Goal: Task Accomplishment & Management: Manage account settings

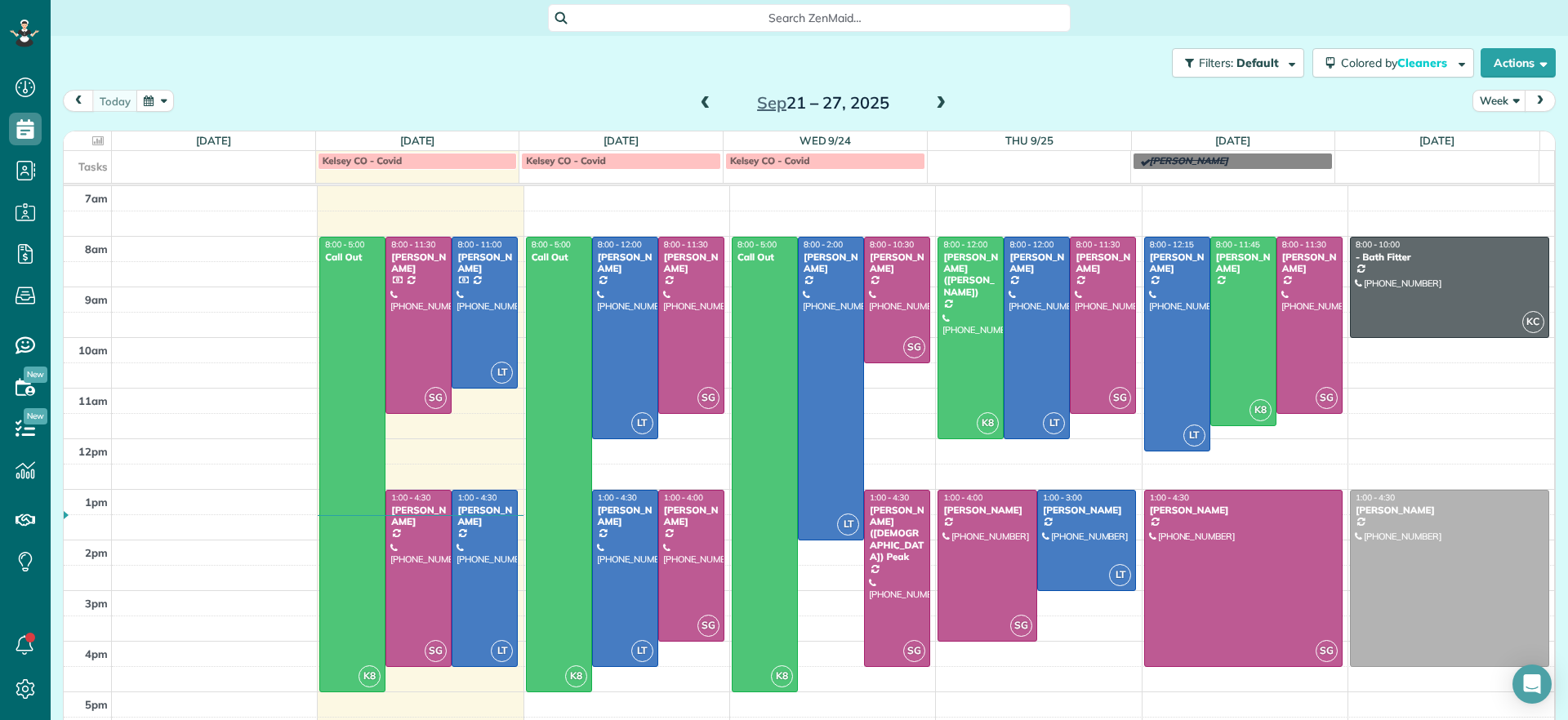
scroll to position [7, 7]
click at [412, 286] on div at bounding box center [418, 325] width 64 height 175
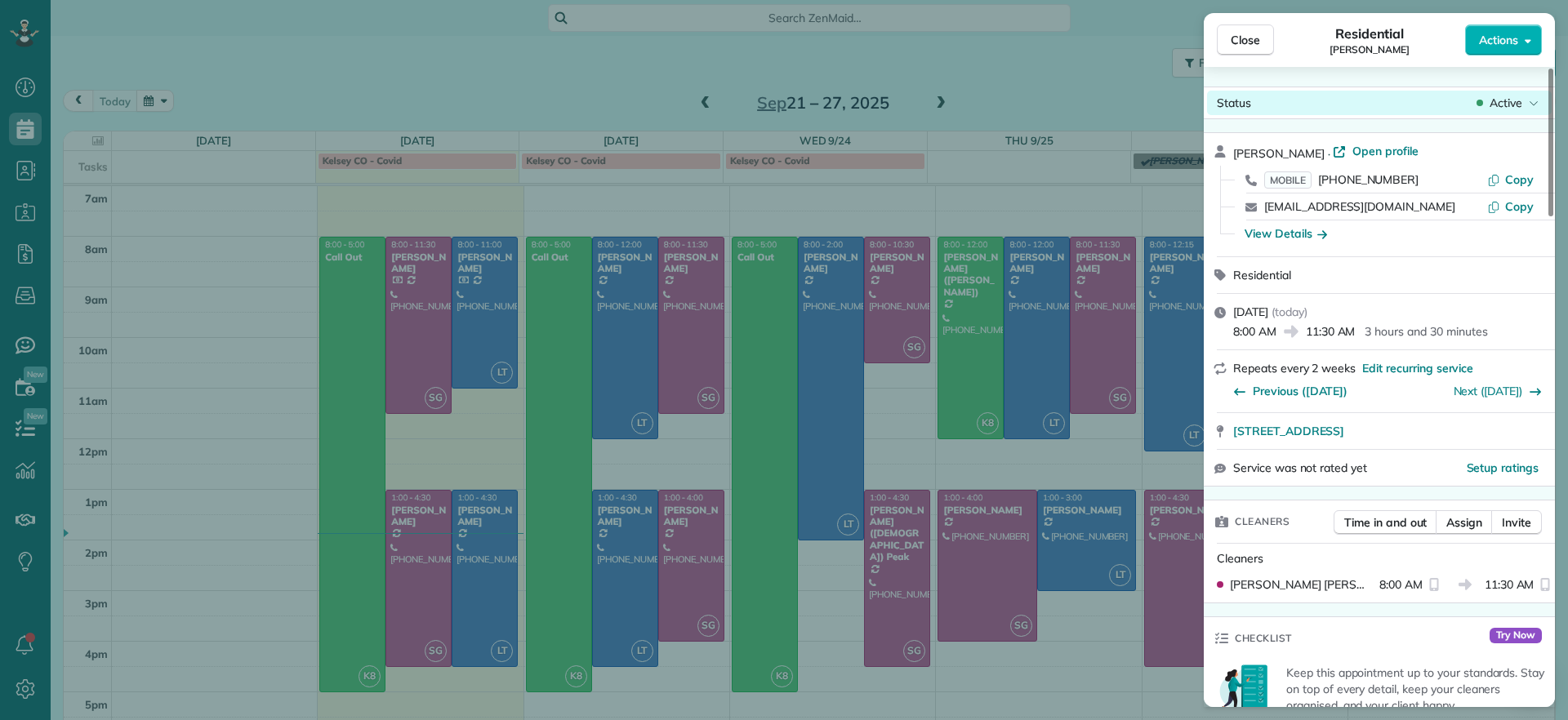
click at [1510, 101] on span "Active" at bounding box center [1505, 103] width 32 height 17
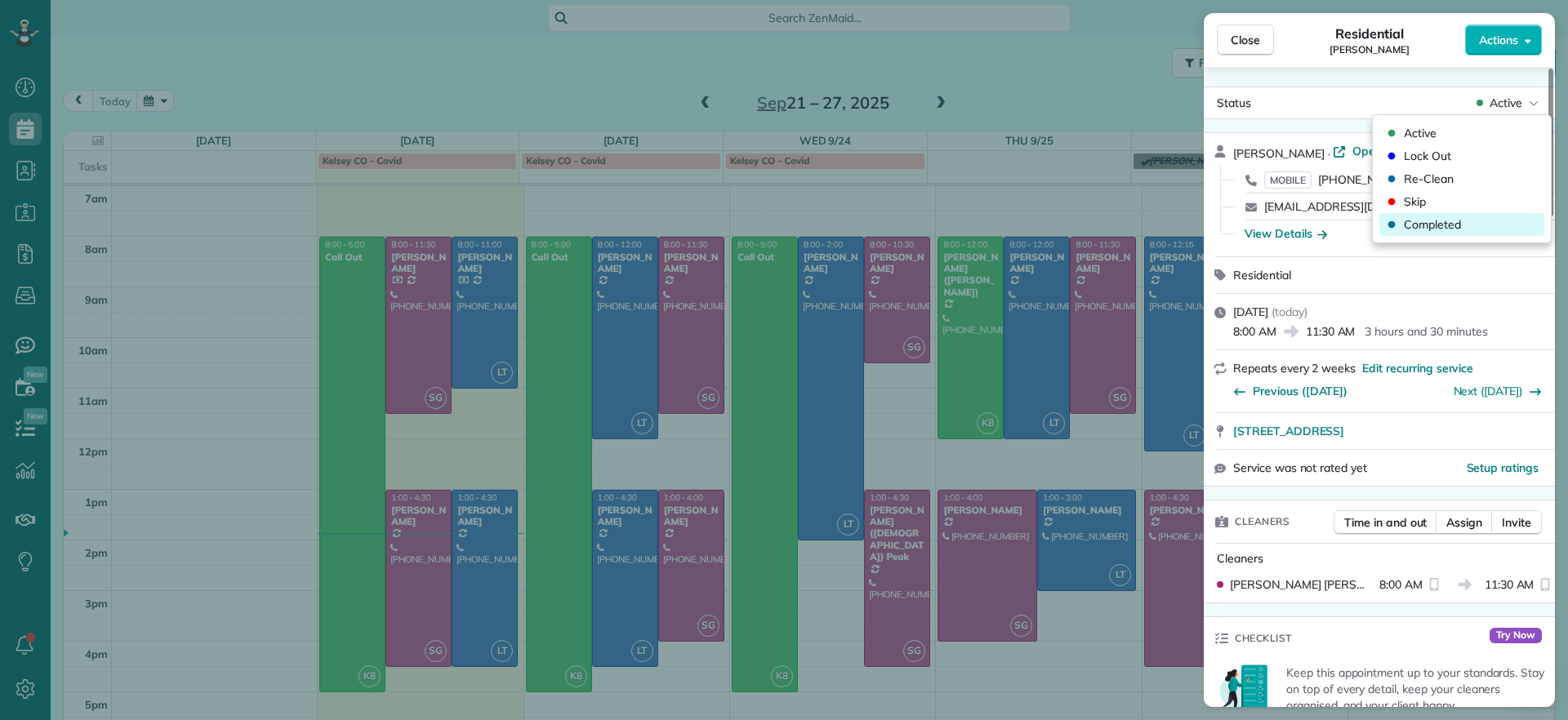
click at [1417, 223] on span "Completed" at bounding box center [1433, 224] width 58 height 17
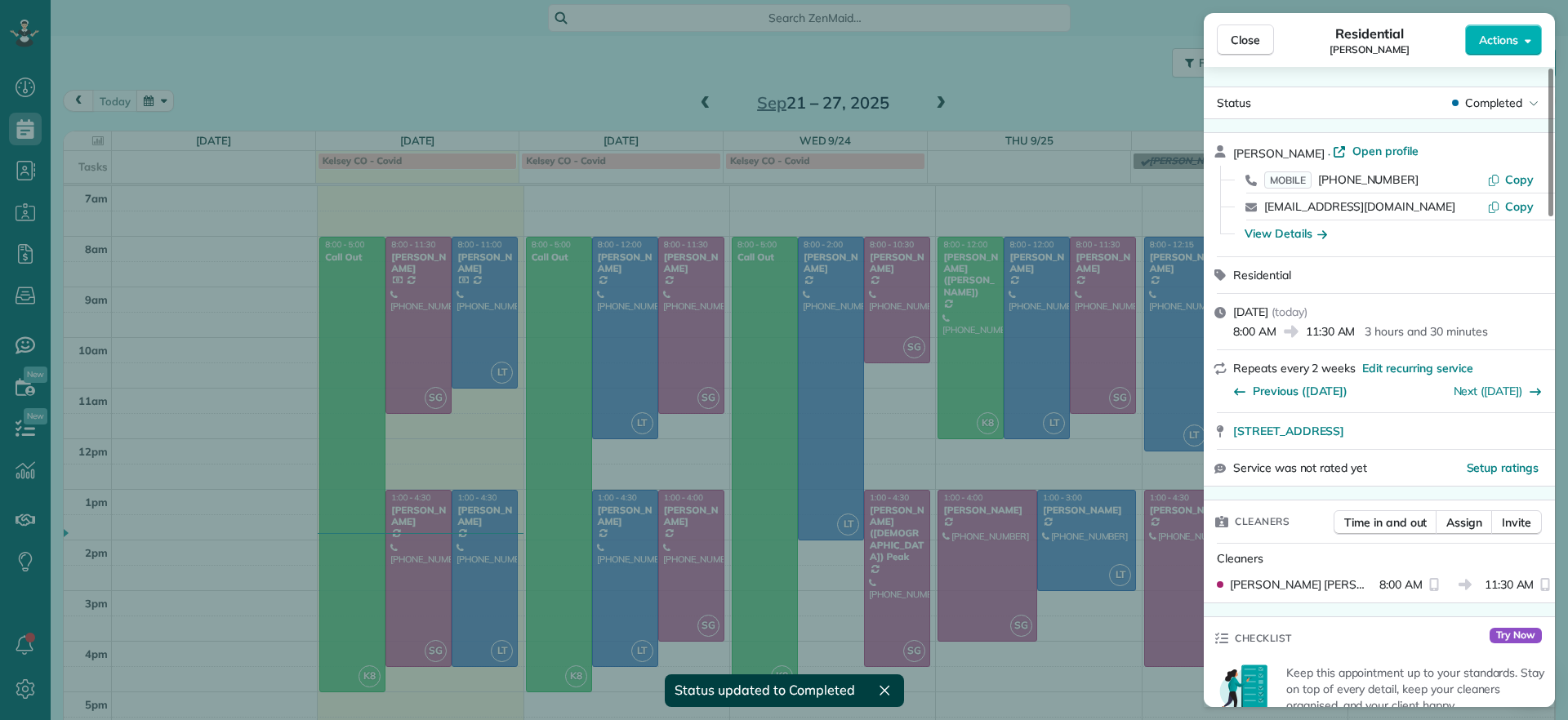
click at [474, 292] on div "Close Residential Imani Holmes Actions Status Completed Imani Holmes · Open pro…" at bounding box center [784, 360] width 1568 height 720
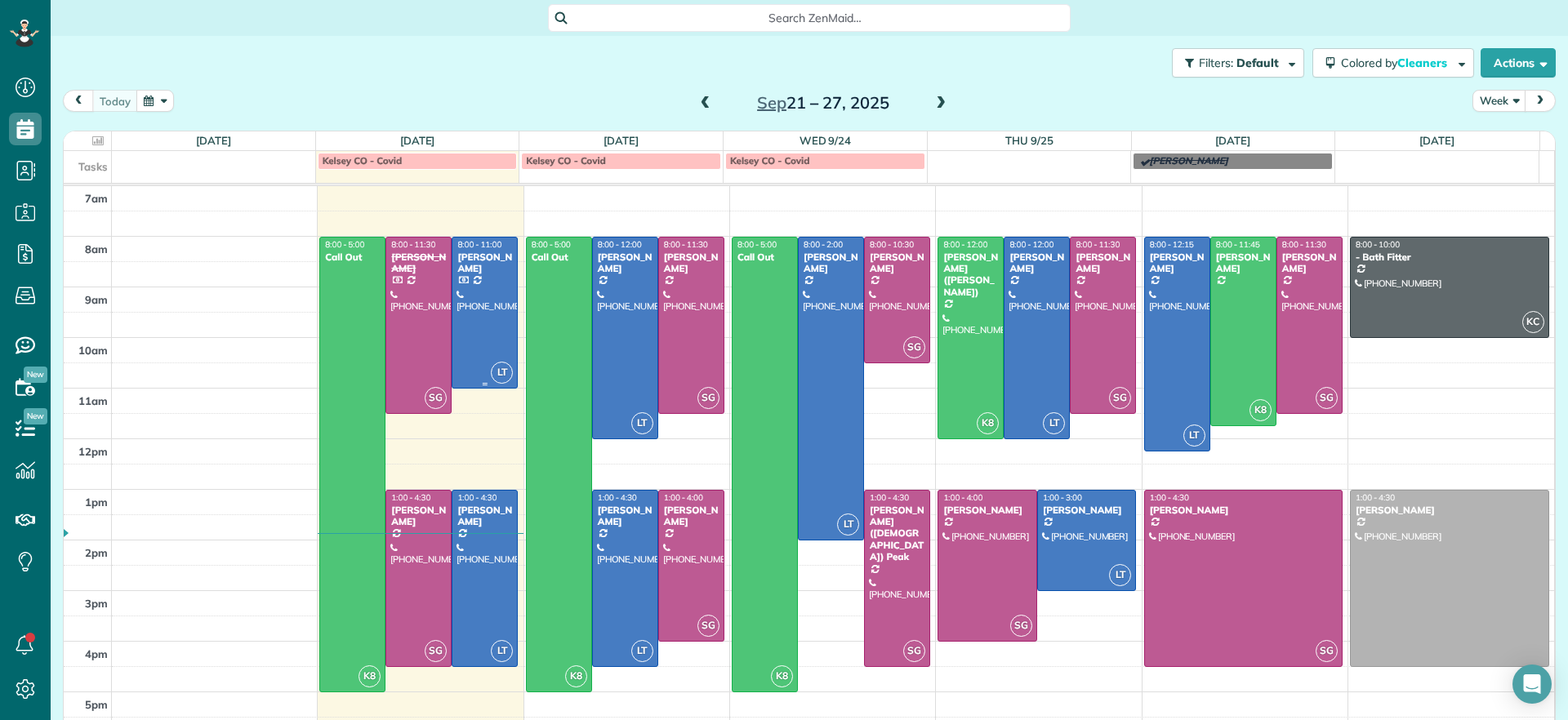
click at [474, 292] on div at bounding box center [485, 313] width 64 height 150
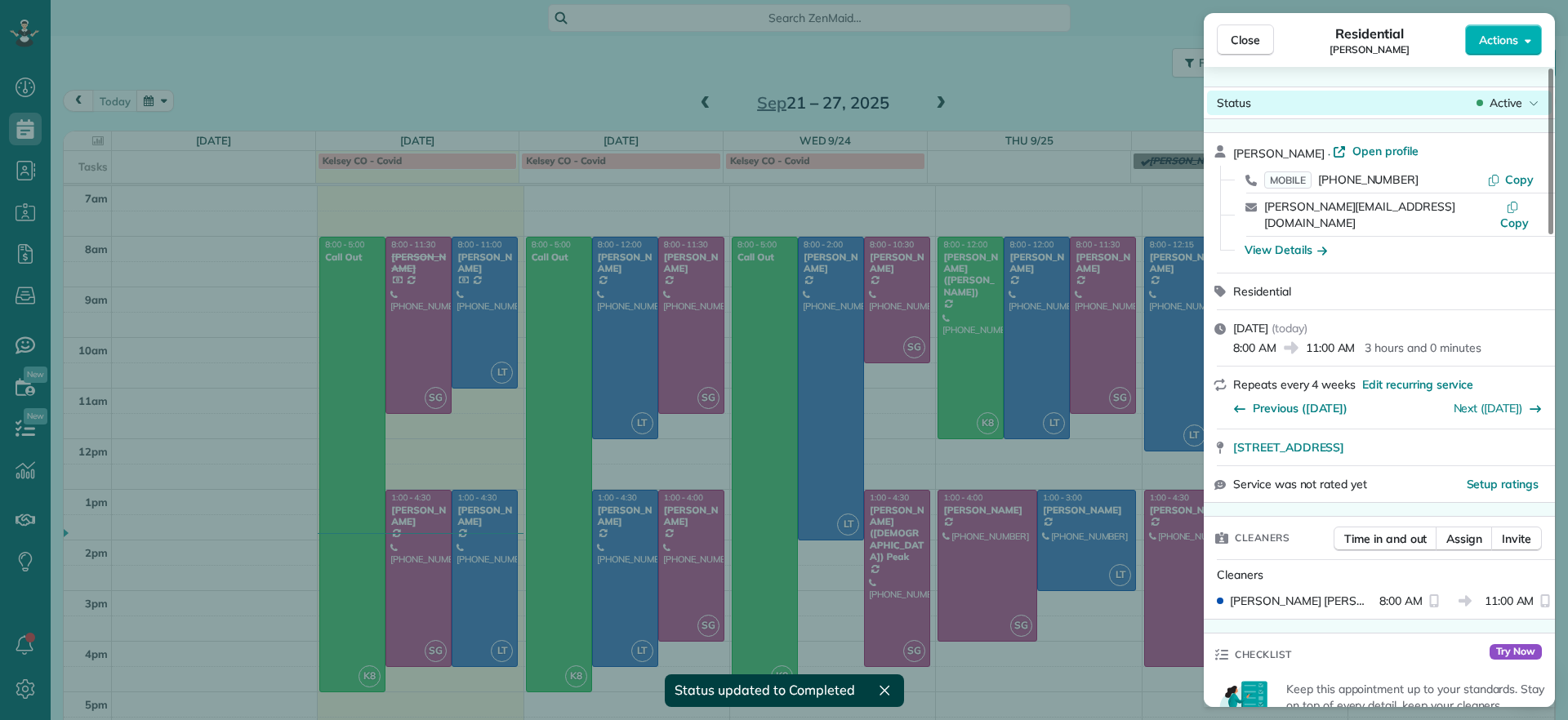
click at [1500, 106] on span "Active" at bounding box center [1505, 103] width 32 height 17
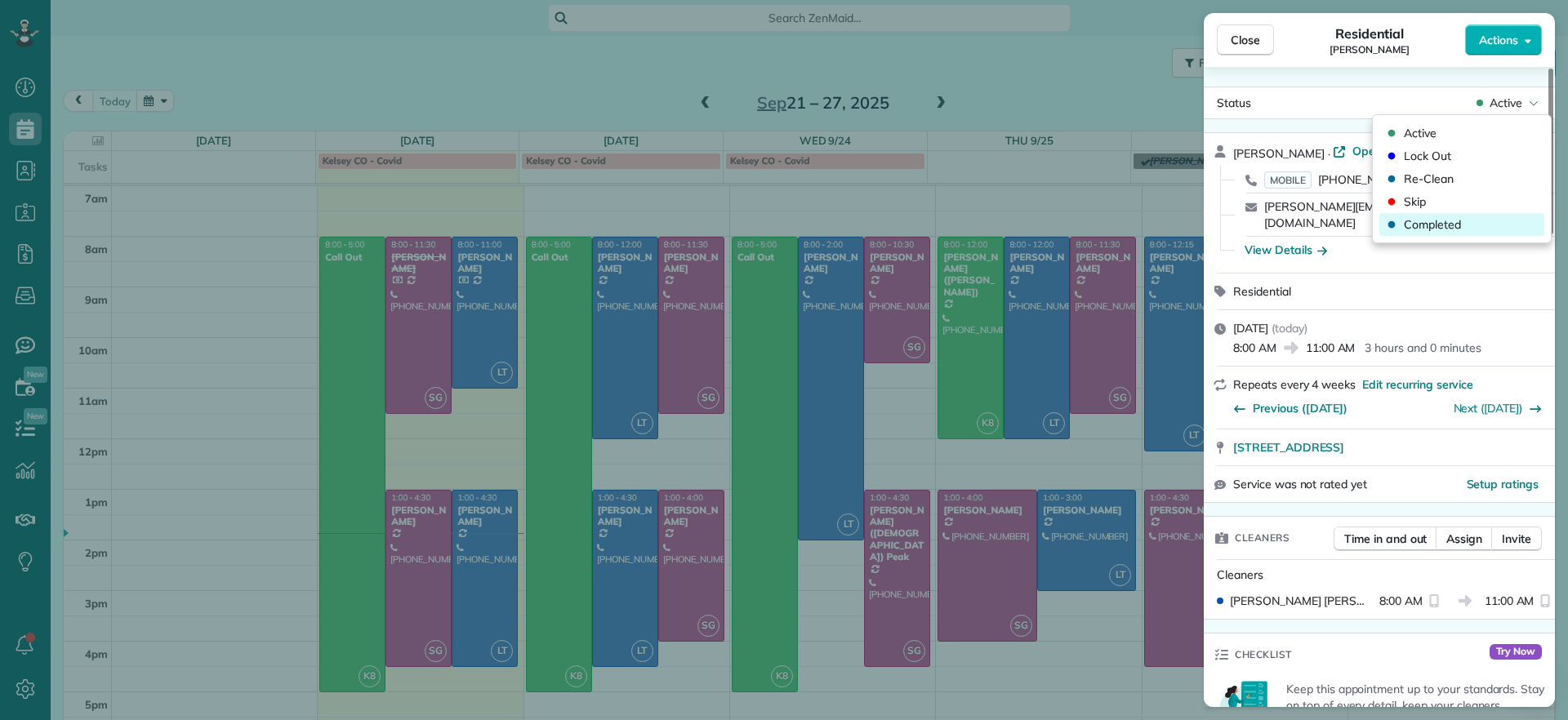
click at [1428, 227] on span "Completed" at bounding box center [1433, 224] width 58 height 17
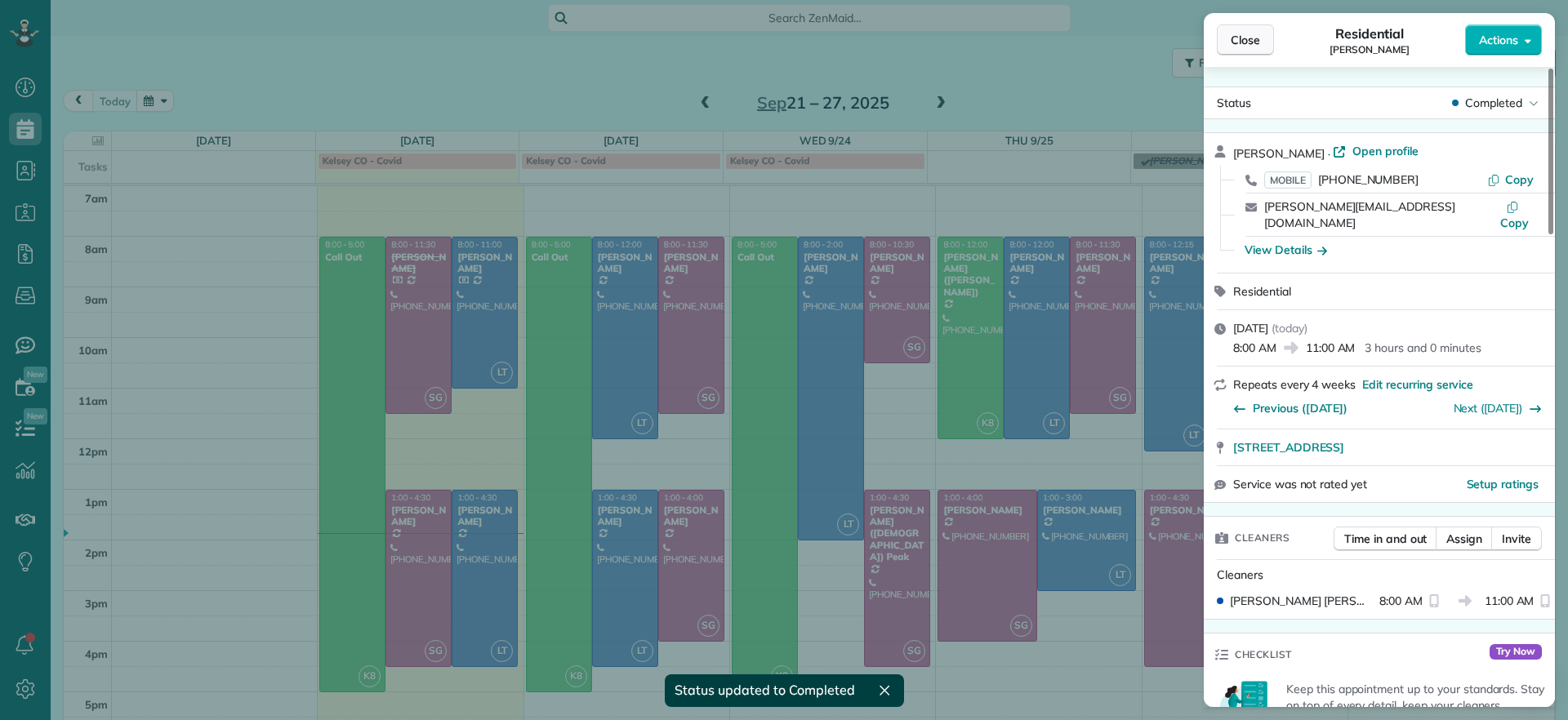
click at [1244, 44] on span "Close" at bounding box center [1246, 40] width 30 height 17
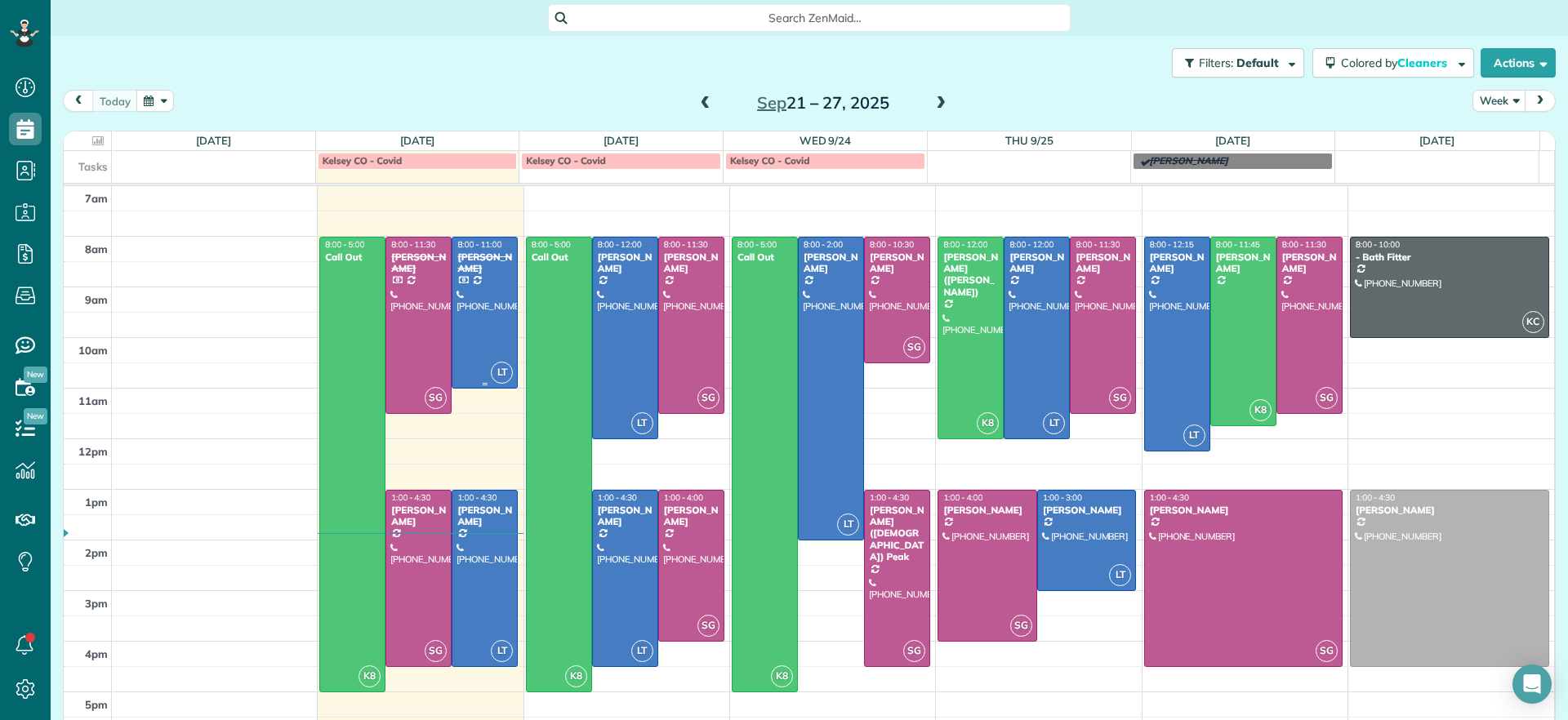
click at [464, 331] on div at bounding box center [485, 313] width 64 height 150
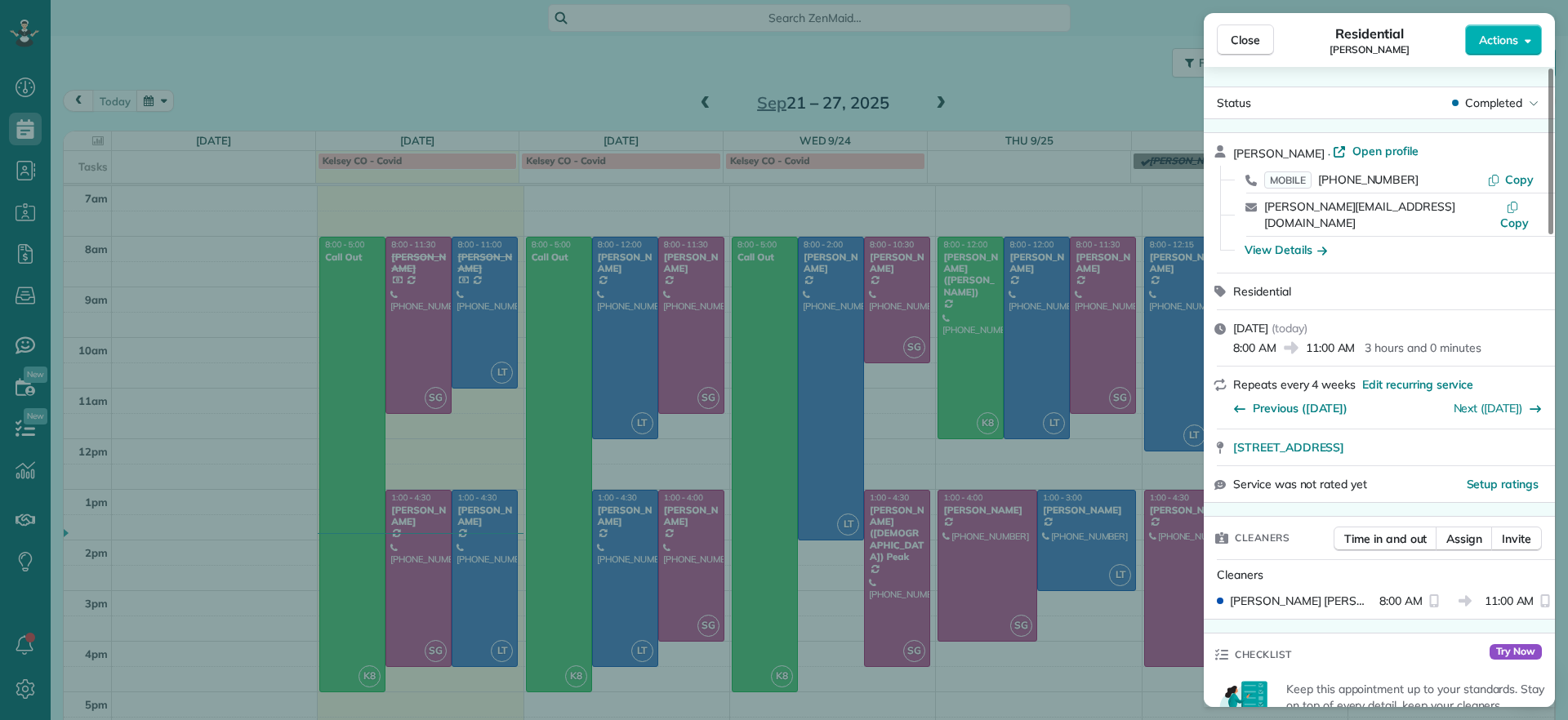
click at [483, 437] on div "Close Residential Peggy Partridge Actions Status Completed Peggy Partridge · Op…" at bounding box center [784, 360] width 1568 height 720
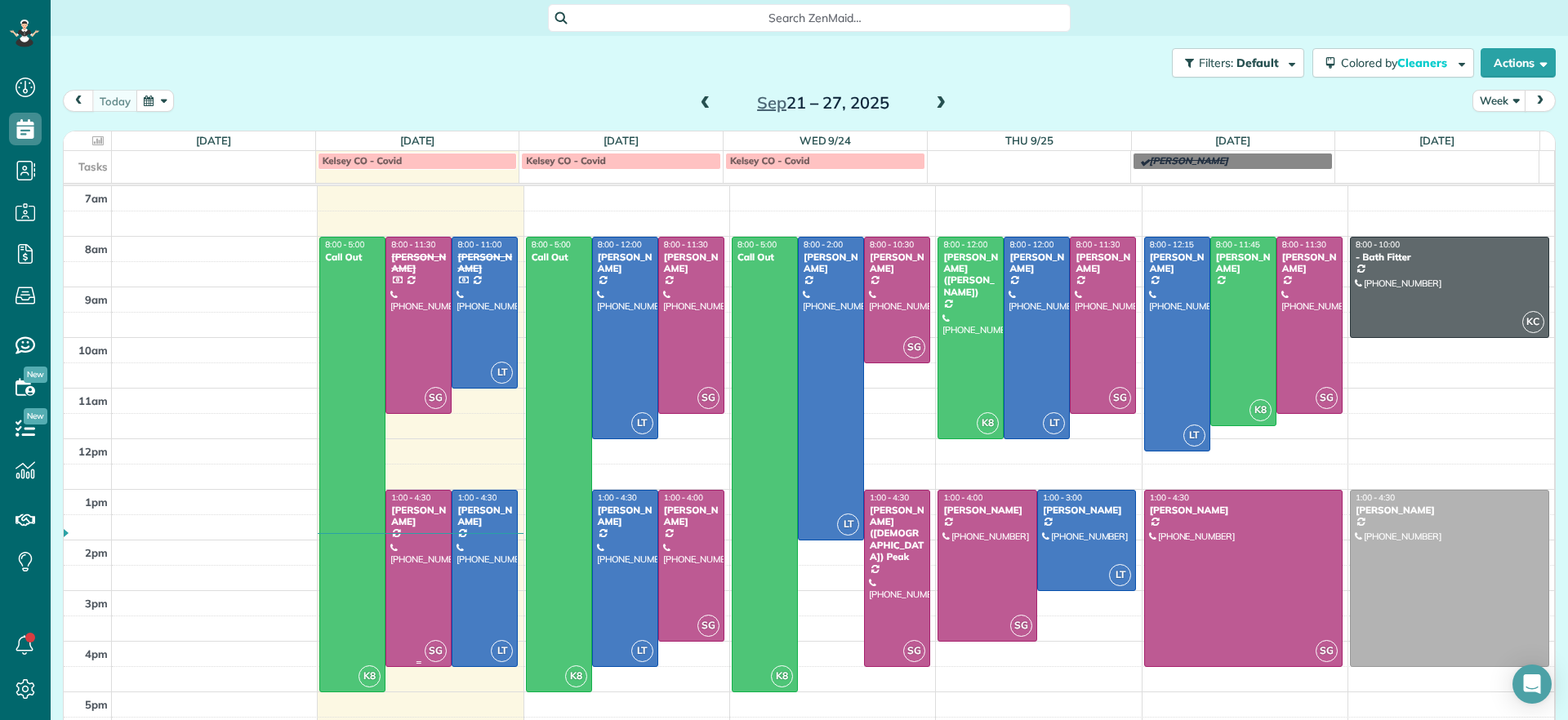
click at [386, 561] on div at bounding box center [418, 578] width 64 height 175
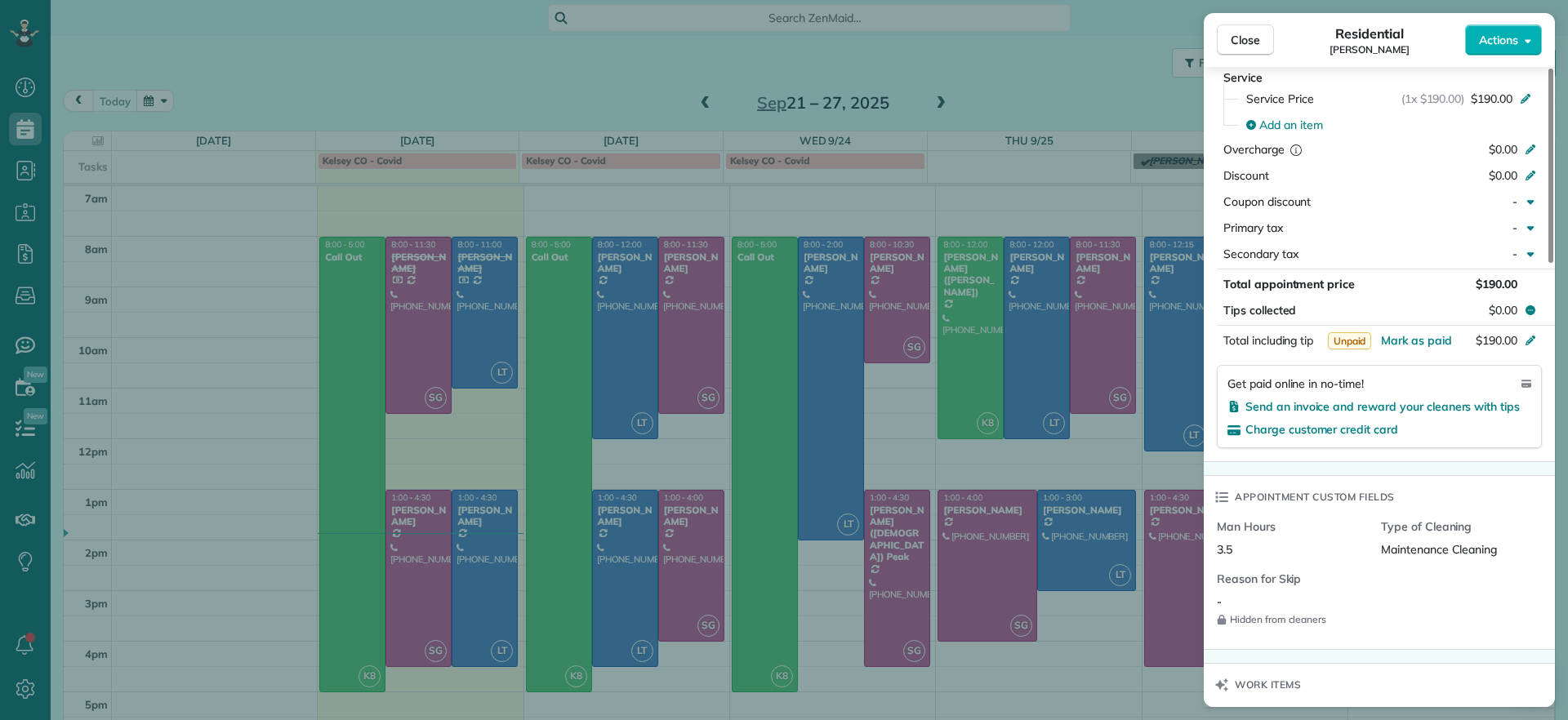
scroll to position [817, 0]
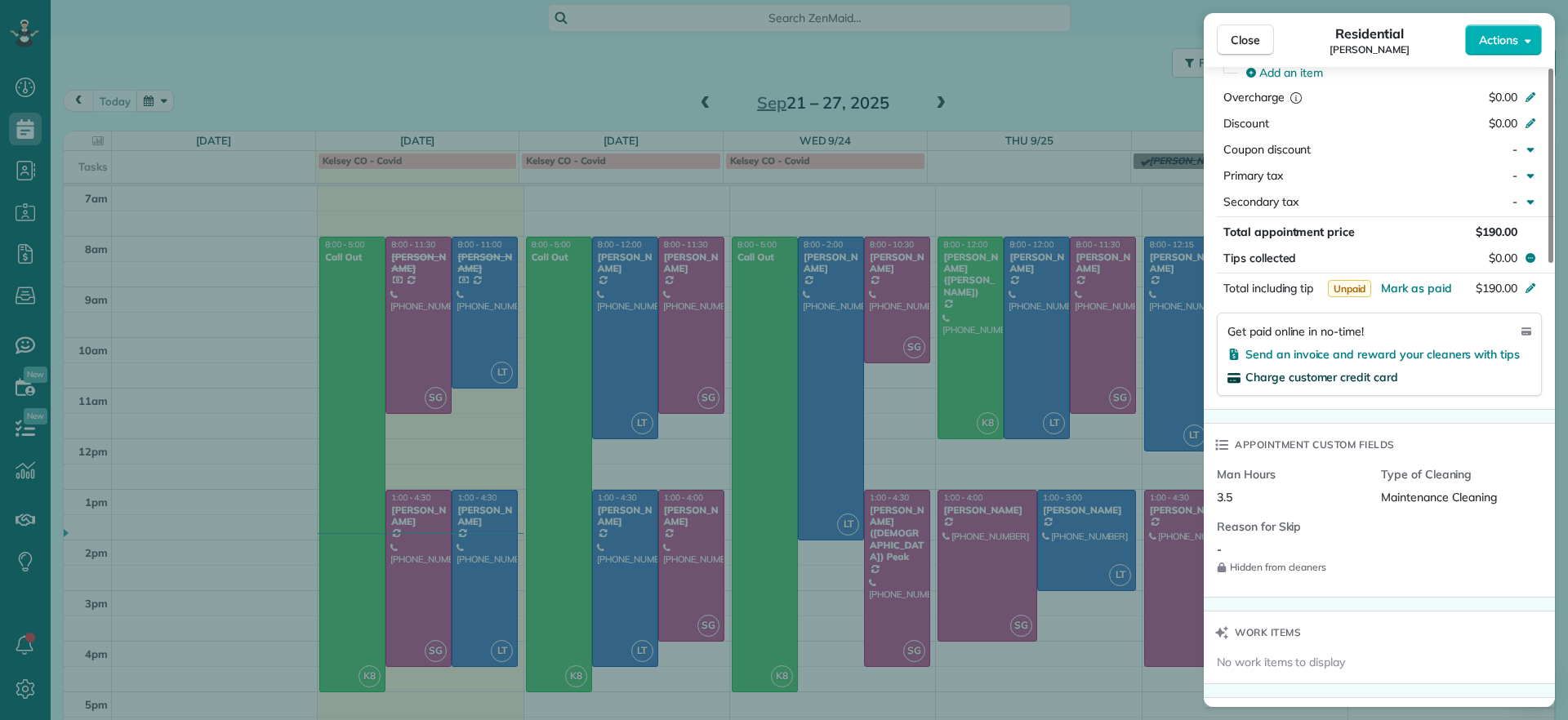
click at [1316, 380] on span "Charge customer credit card" at bounding box center [1321, 377] width 153 height 15
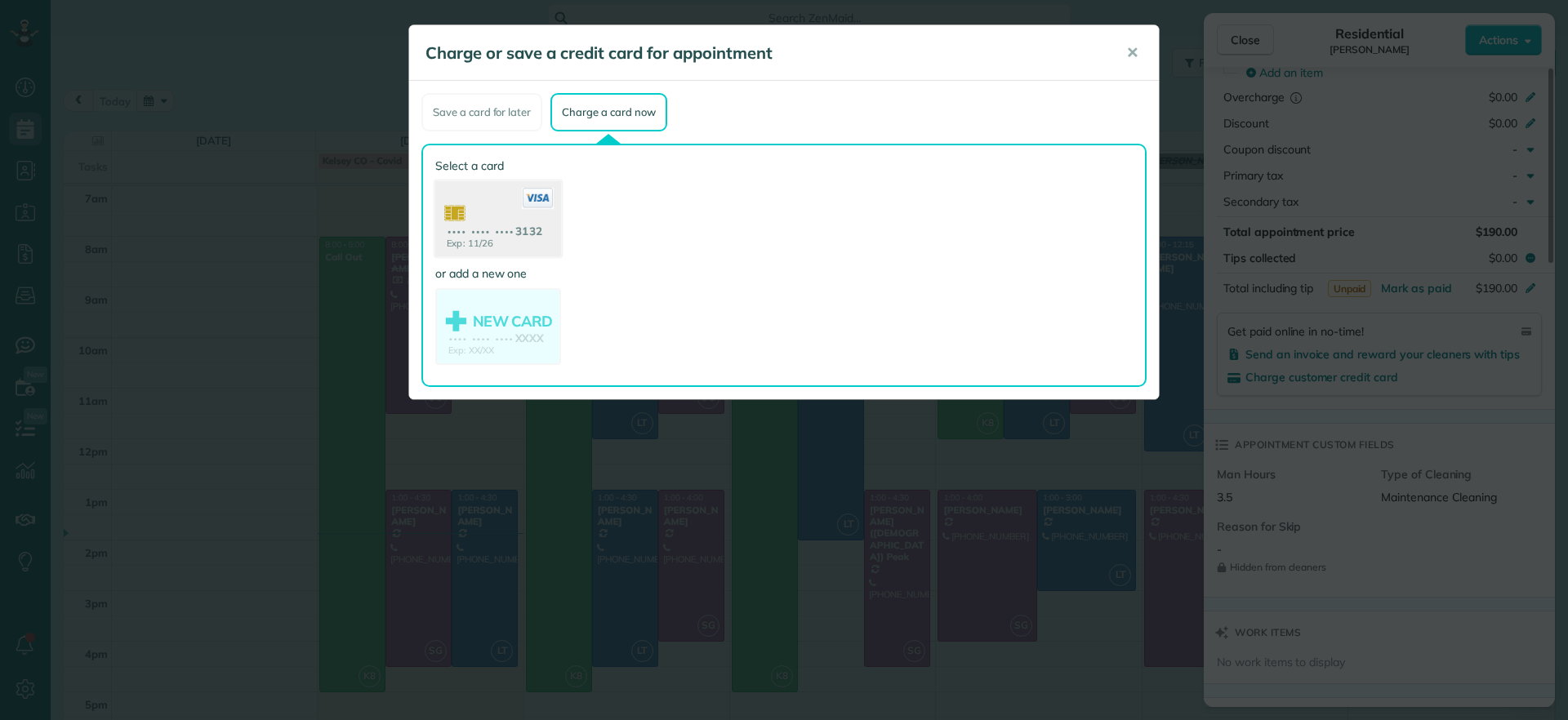
click at [520, 234] on use at bounding box center [498, 221] width 126 height 79
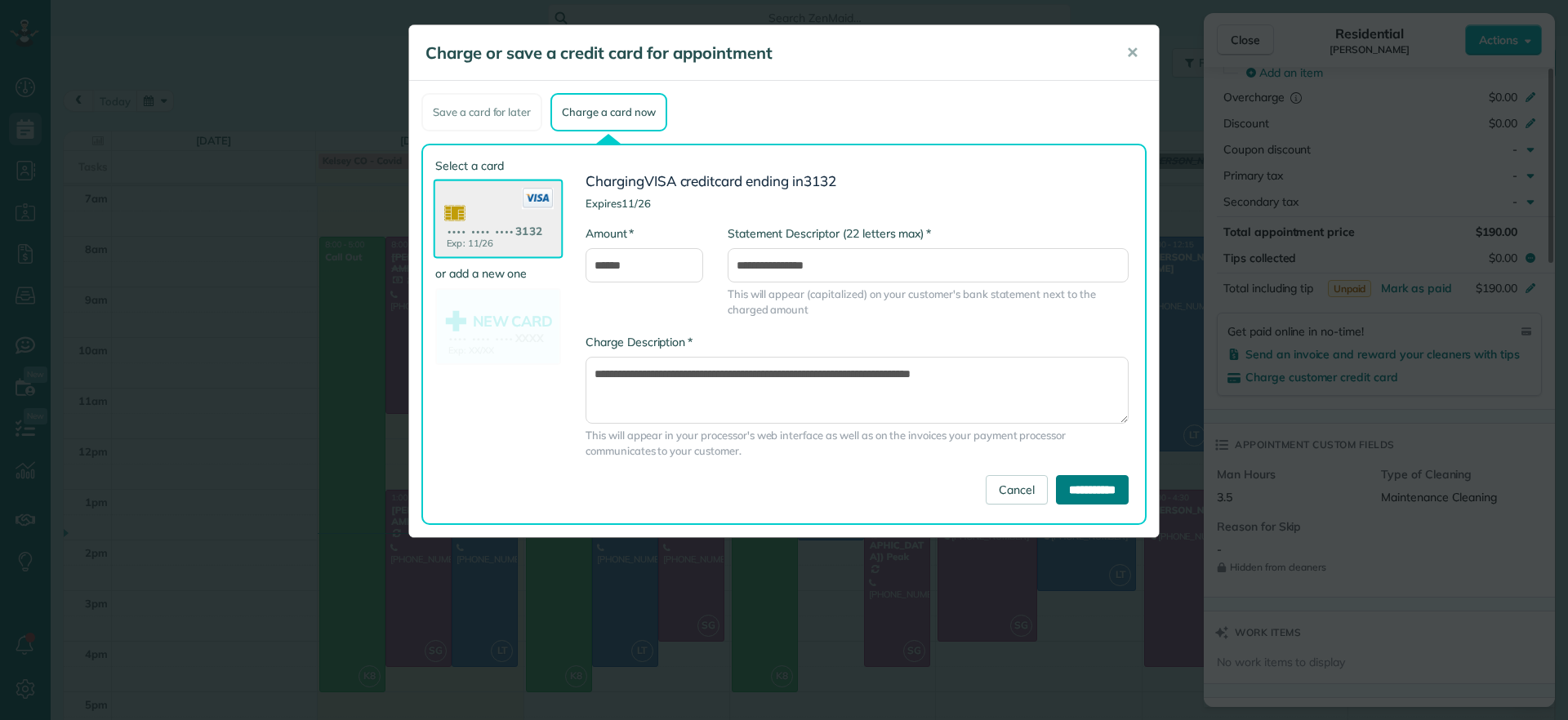
click at [1103, 482] on input "**********" at bounding box center [1092, 490] width 72 height 30
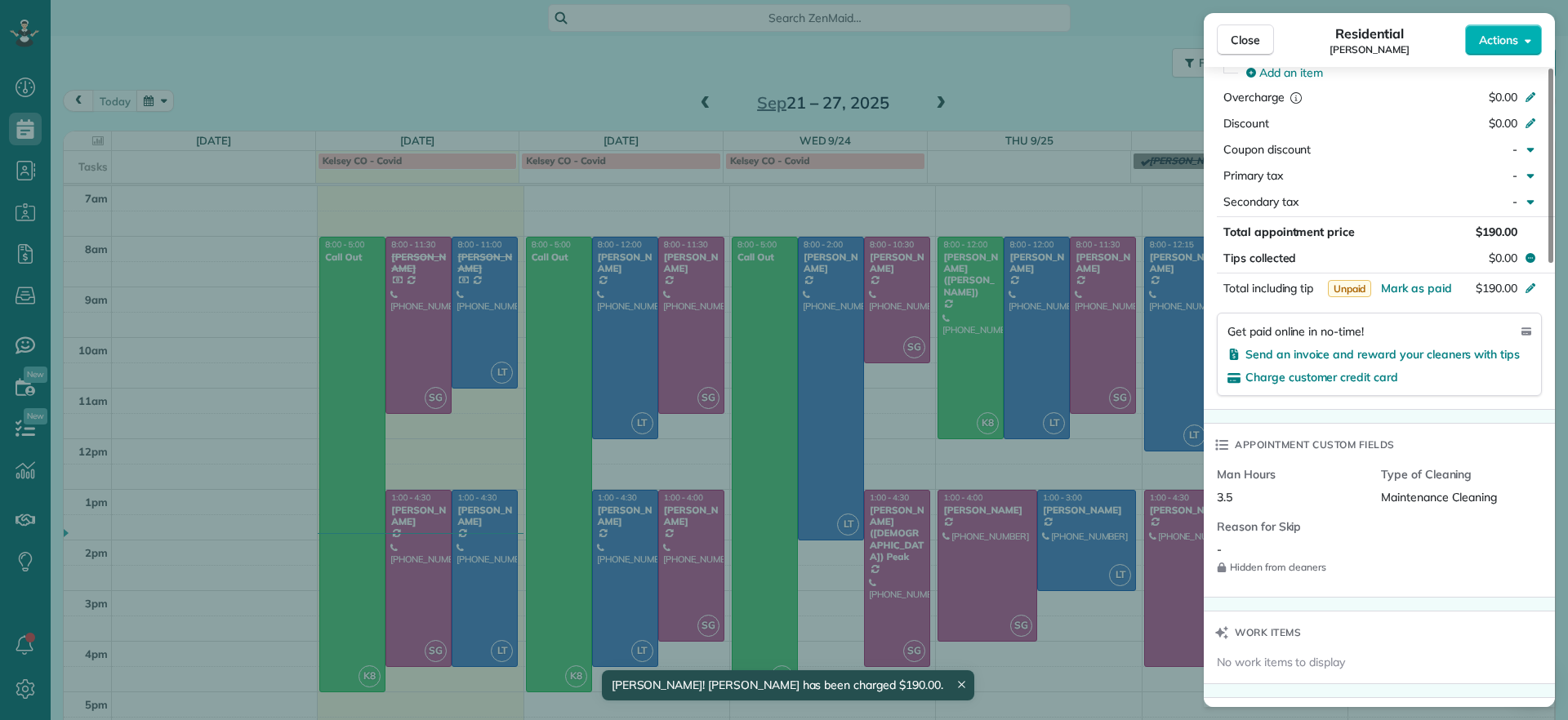
click at [499, 543] on div "Close Residential Gary Murphree Actions Status Active Gary Murphree · Open prof…" at bounding box center [784, 360] width 1568 height 720
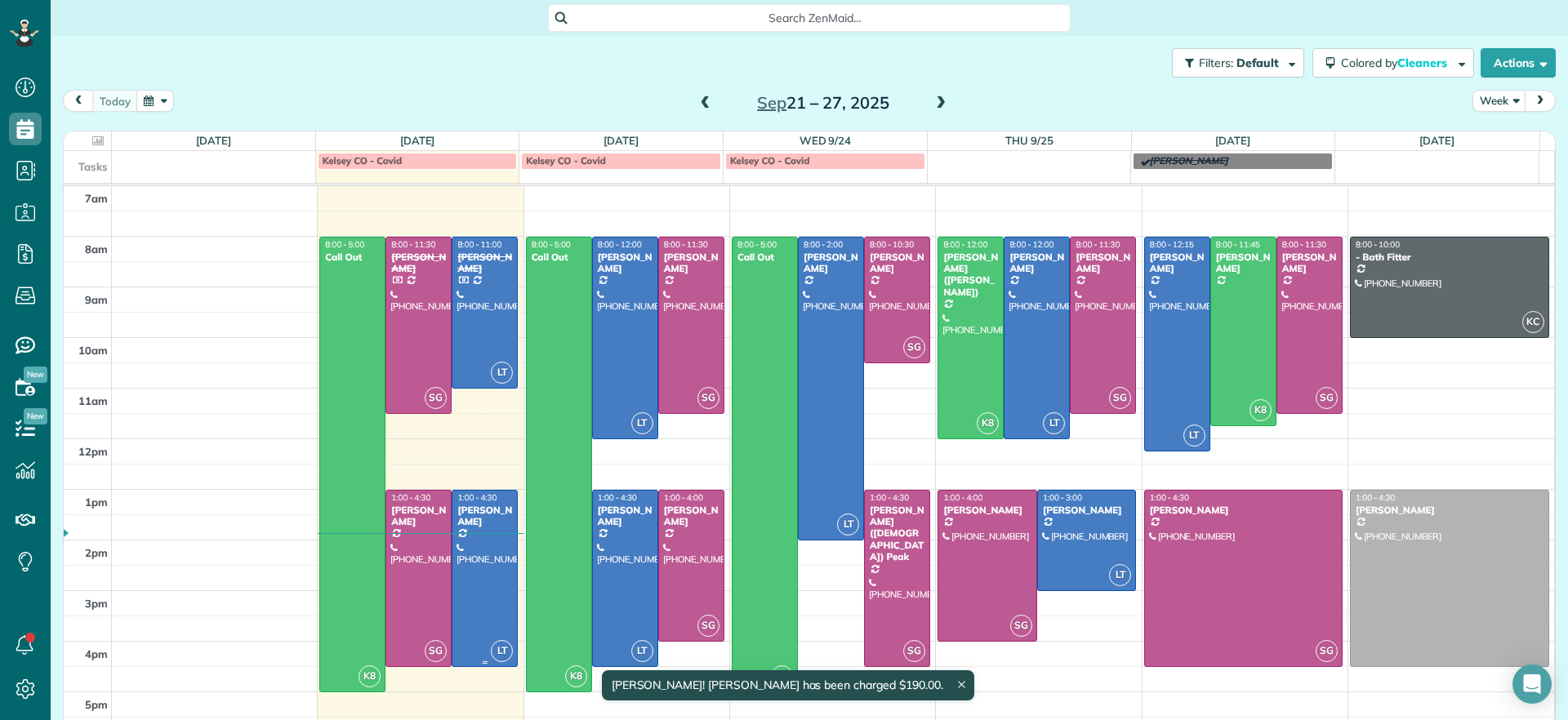
click at [489, 545] on div at bounding box center [485, 578] width 64 height 175
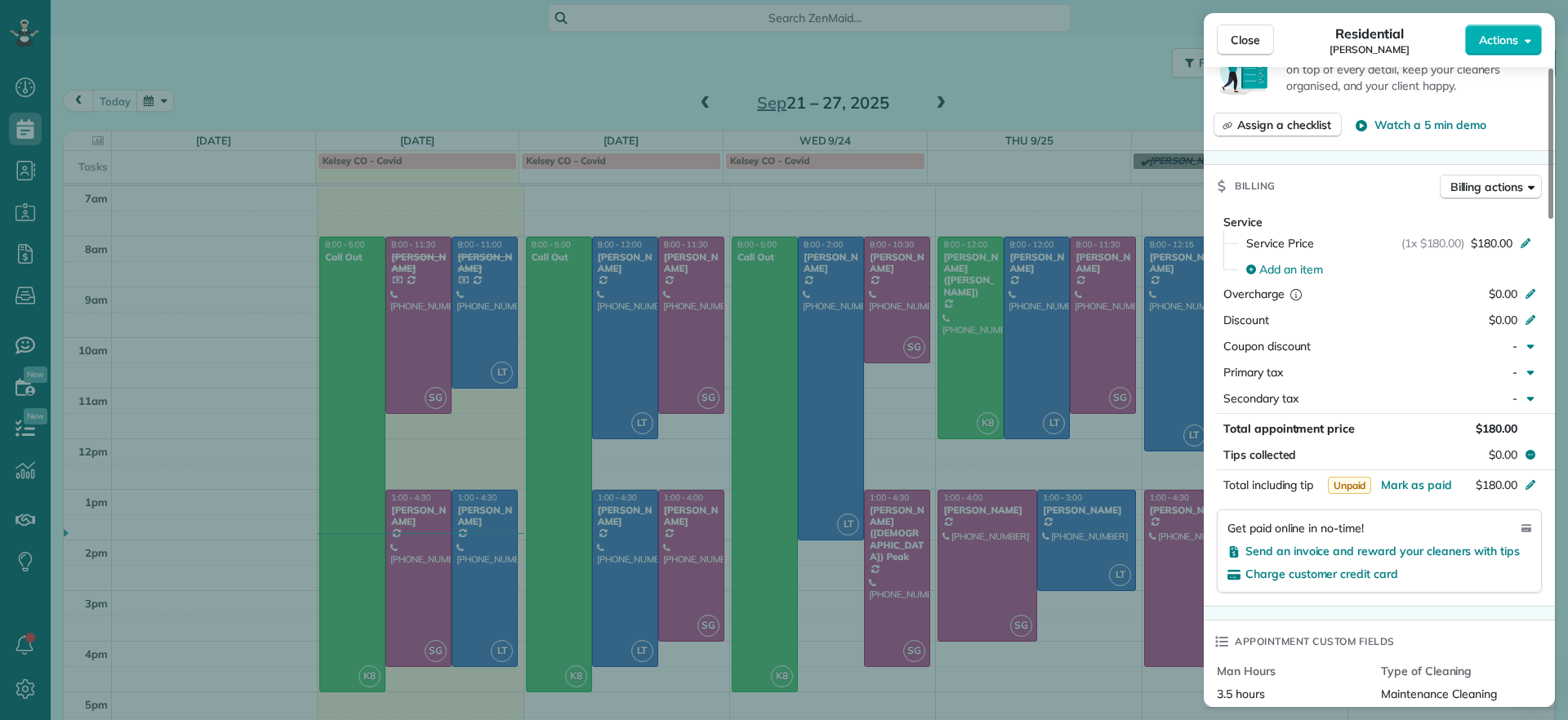
scroll to position [618, 0]
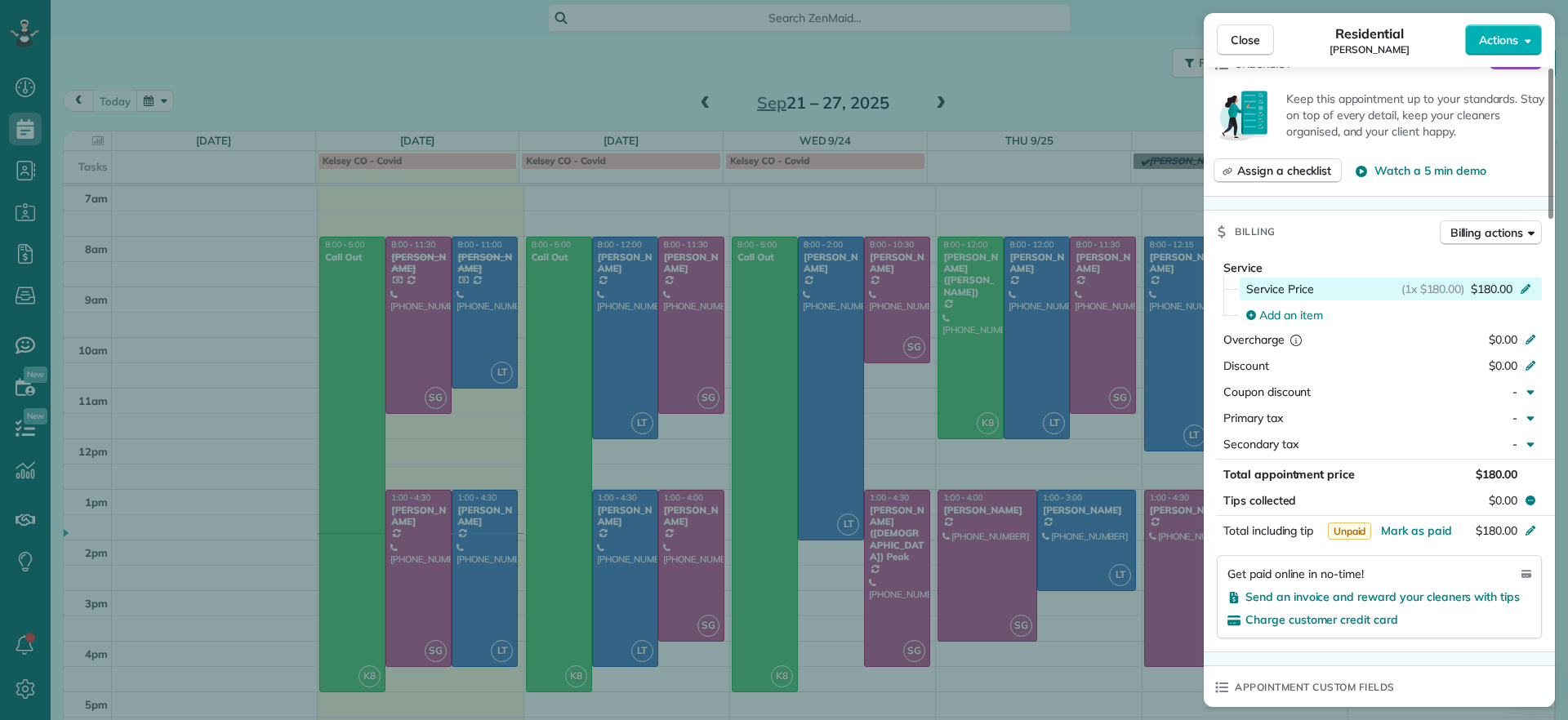
click at [1505, 281] on span "$180.00" at bounding box center [1492, 289] width 42 height 17
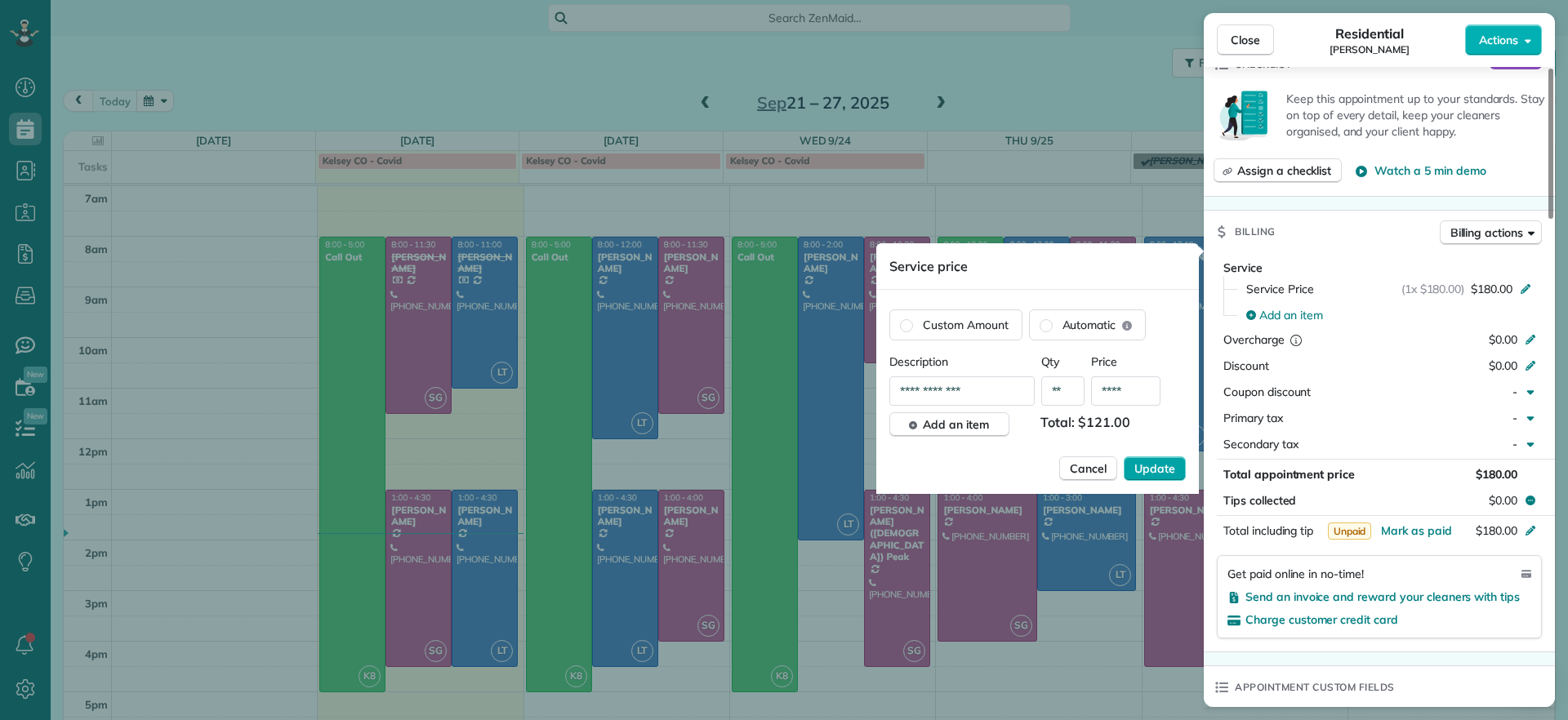
type input "****"
click at [1149, 474] on span "Update" at bounding box center [1155, 468] width 41 height 17
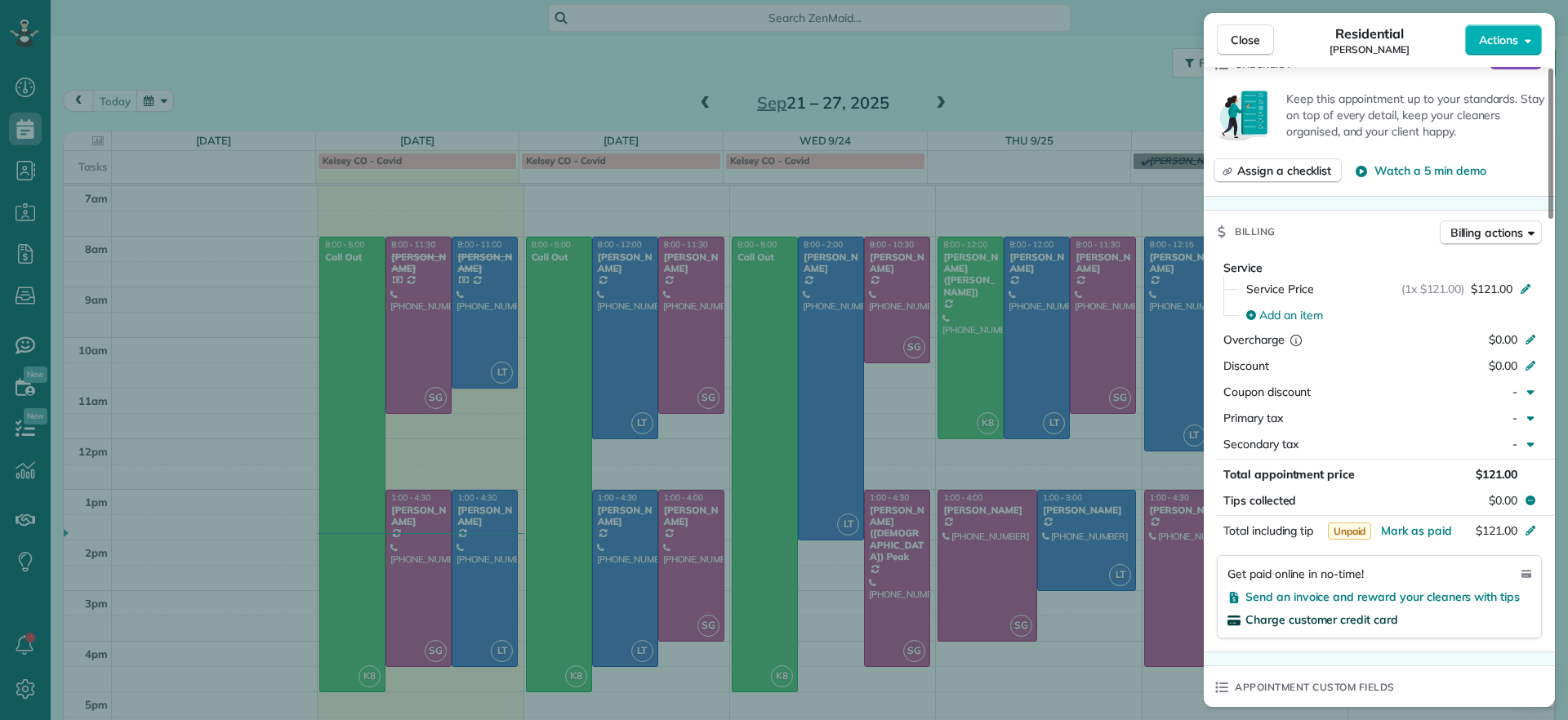
click at [1340, 613] on span "Charge customer credit card" at bounding box center [1321, 620] width 153 height 15
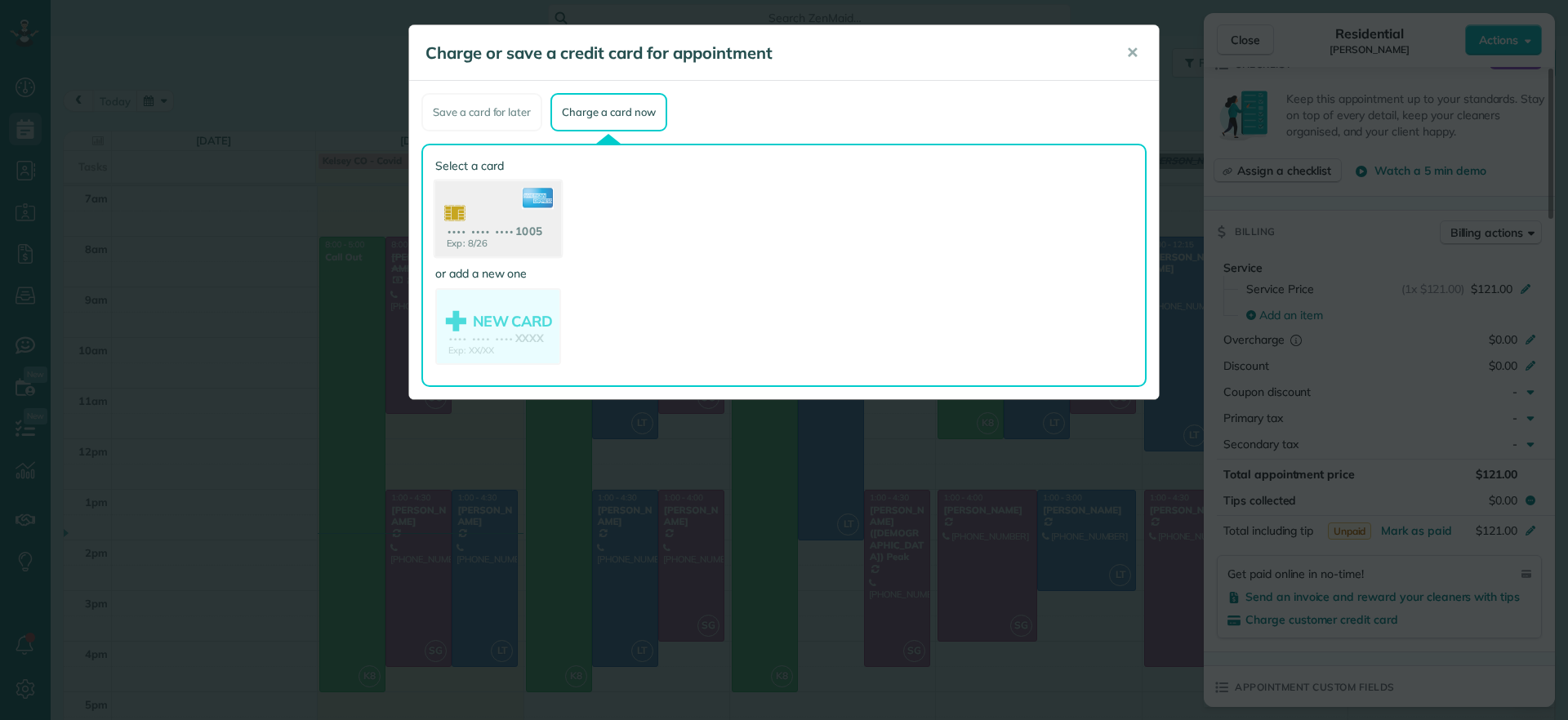
click at [545, 241] on use at bounding box center [498, 221] width 126 height 79
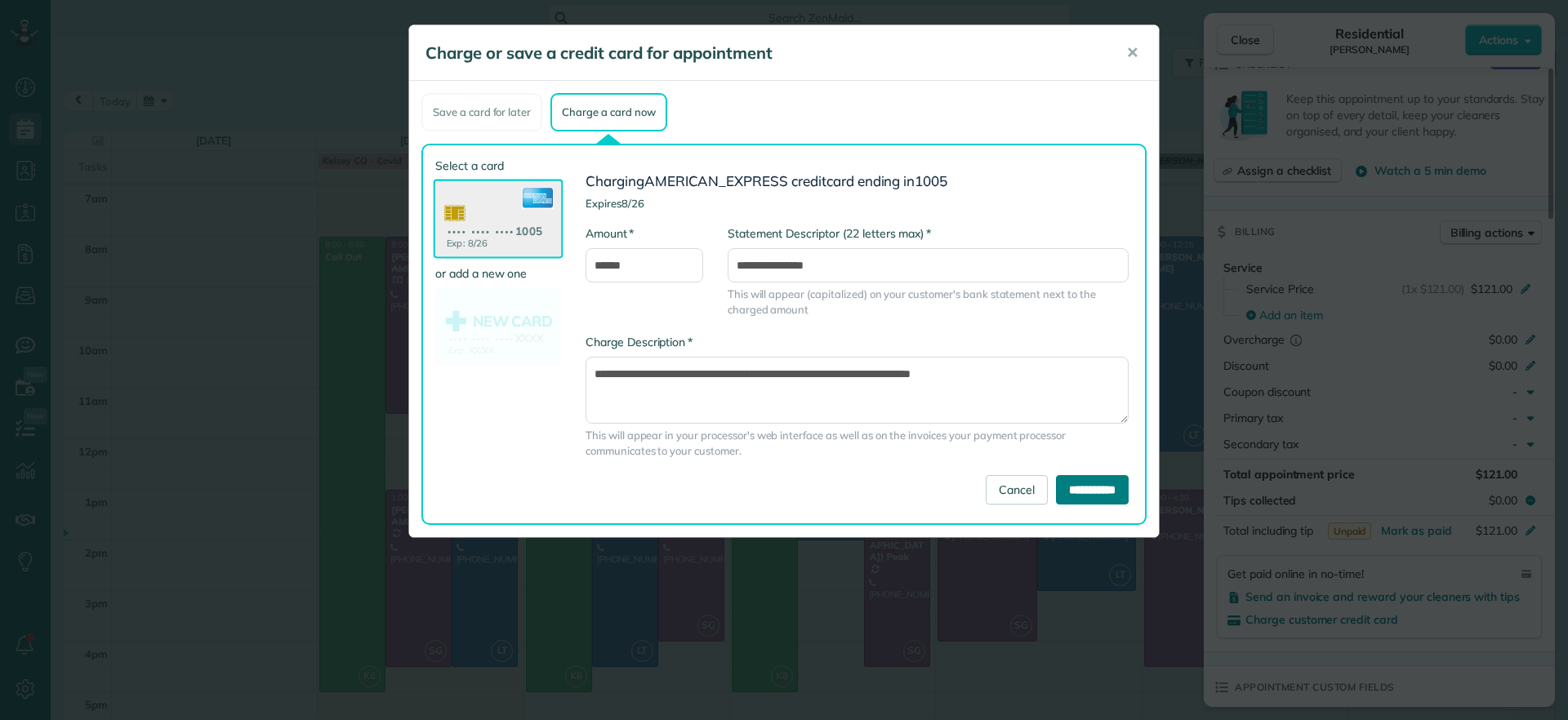
click at [1086, 493] on input "**********" at bounding box center [1092, 490] width 72 height 30
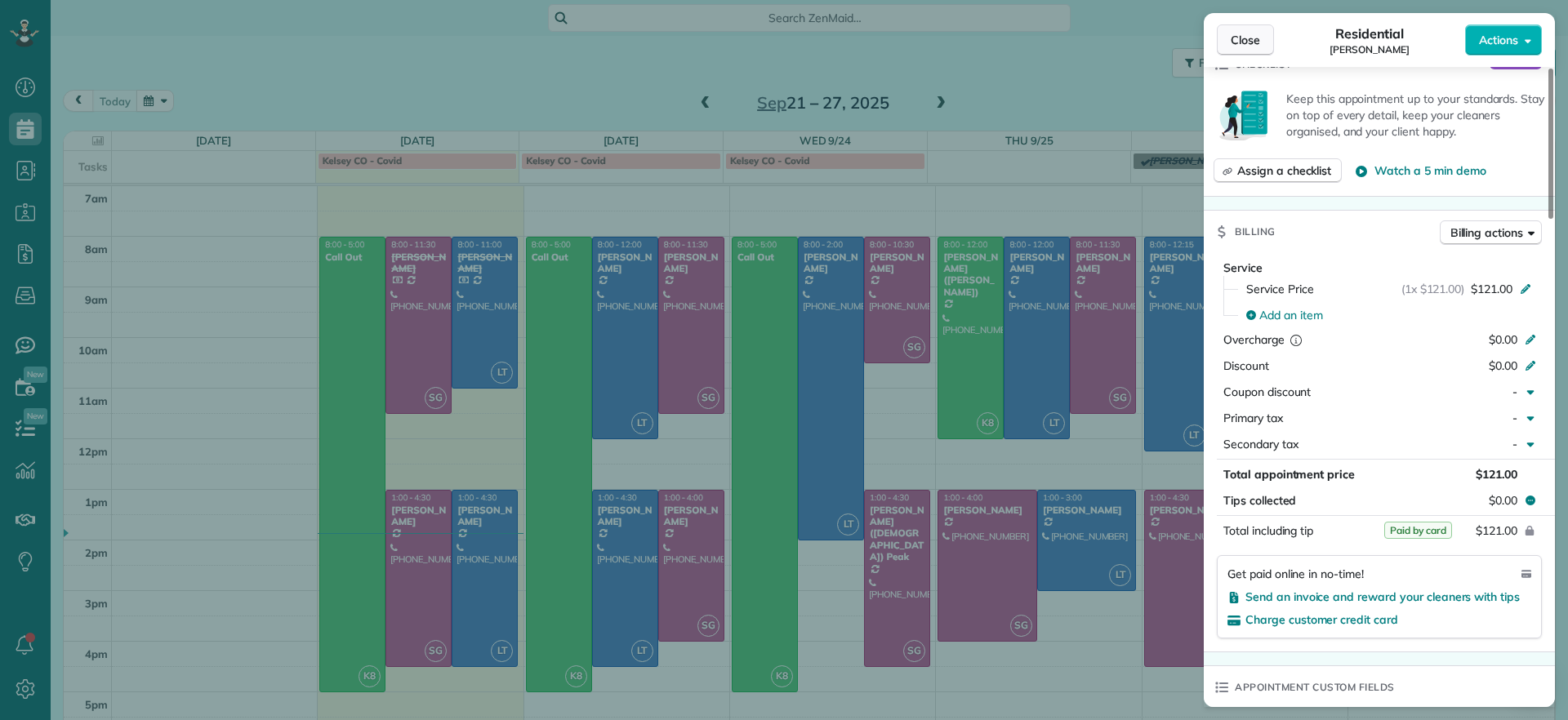
click at [1261, 29] on button "Close" at bounding box center [1246, 40] width 58 height 31
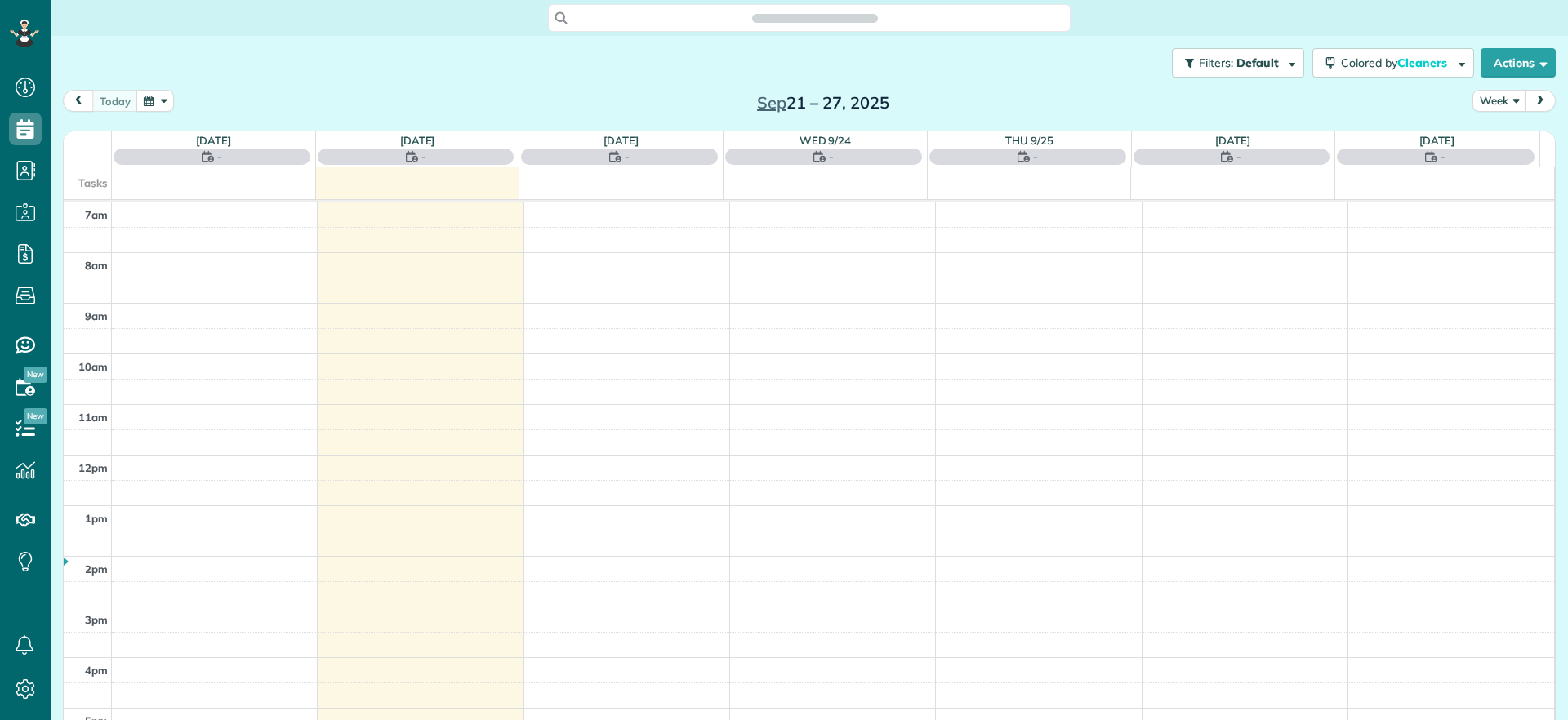
scroll to position [7, 7]
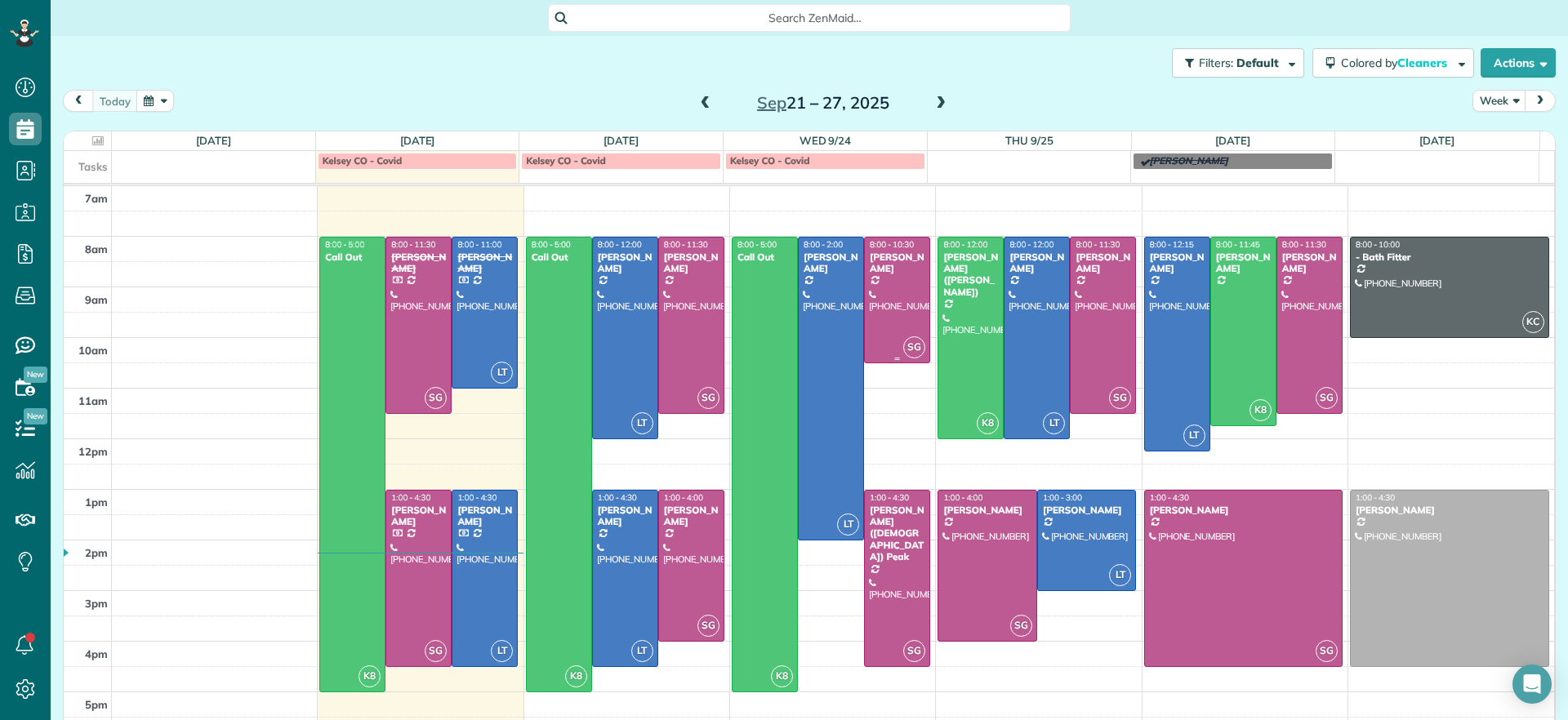
click at [897, 298] on div at bounding box center [897, 300] width 64 height 125
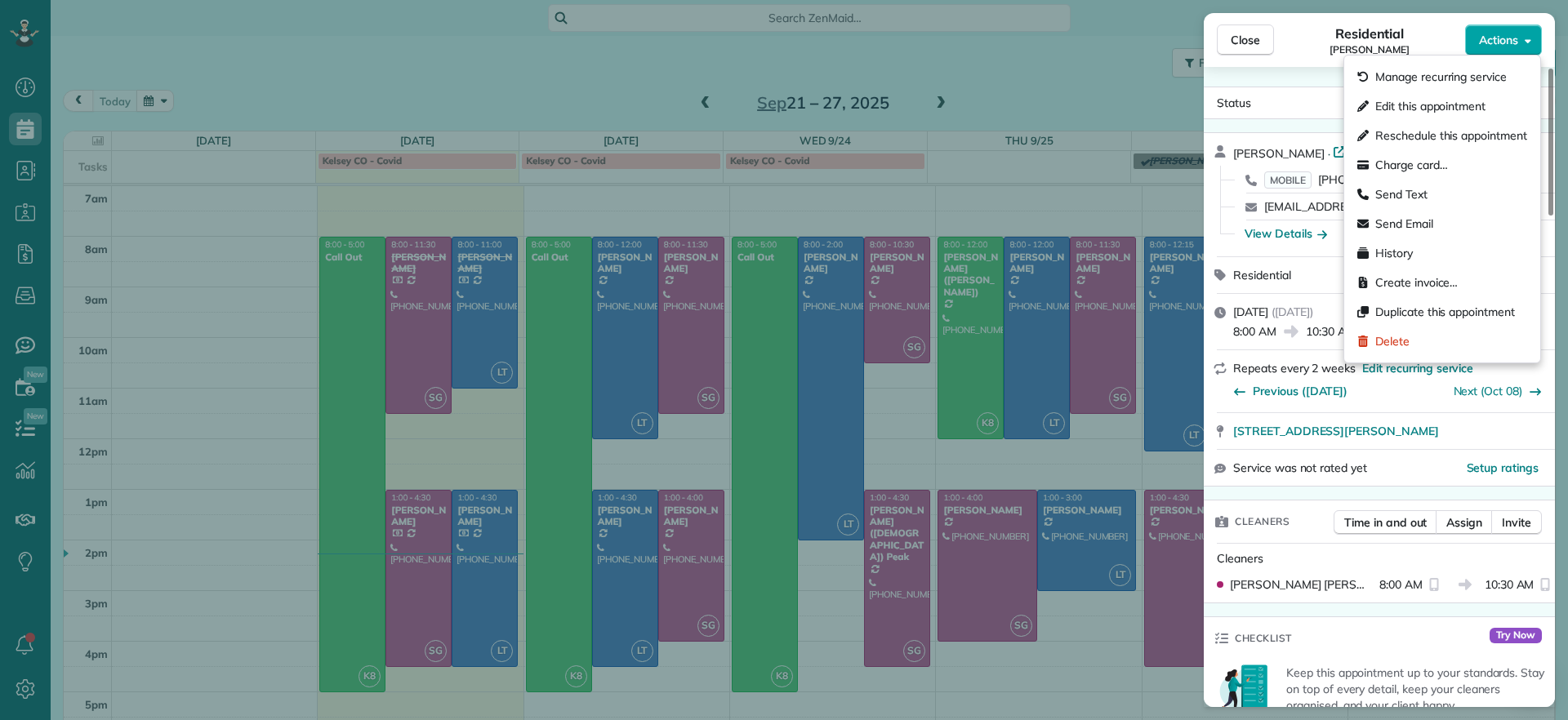
click at [1497, 34] on span "Actions" at bounding box center [1498, 40] width 39 height 17
click at [1451, 100] on span "Edit this appointment" at bounding box center [1430, 105] width 110 height 17
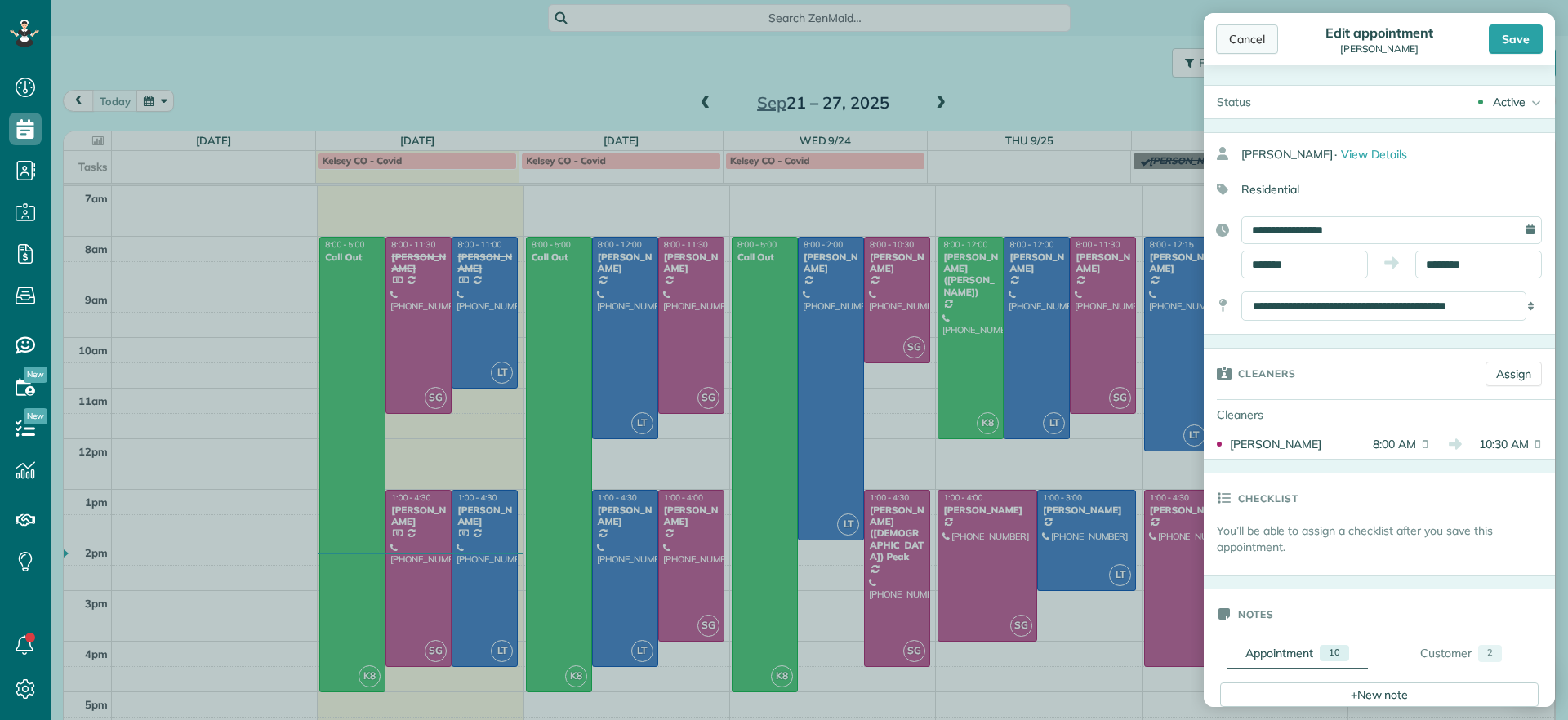
click at [1248, 40] on div "Cancel" at bounding box center [1246, 39] width 62 height 30
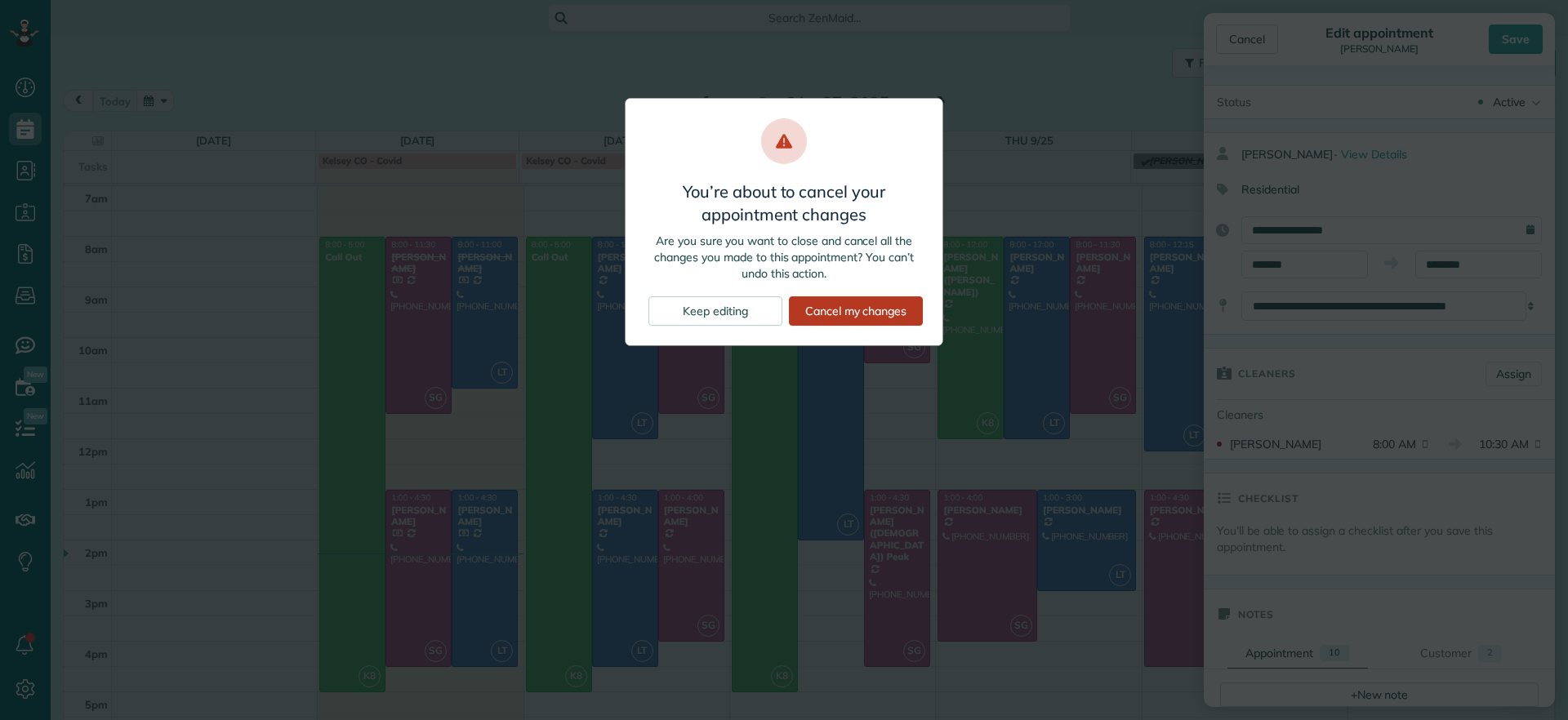
click at [885, 309] on div "Cancel my changes" at bounding box center [856, 311] width 134 height 30
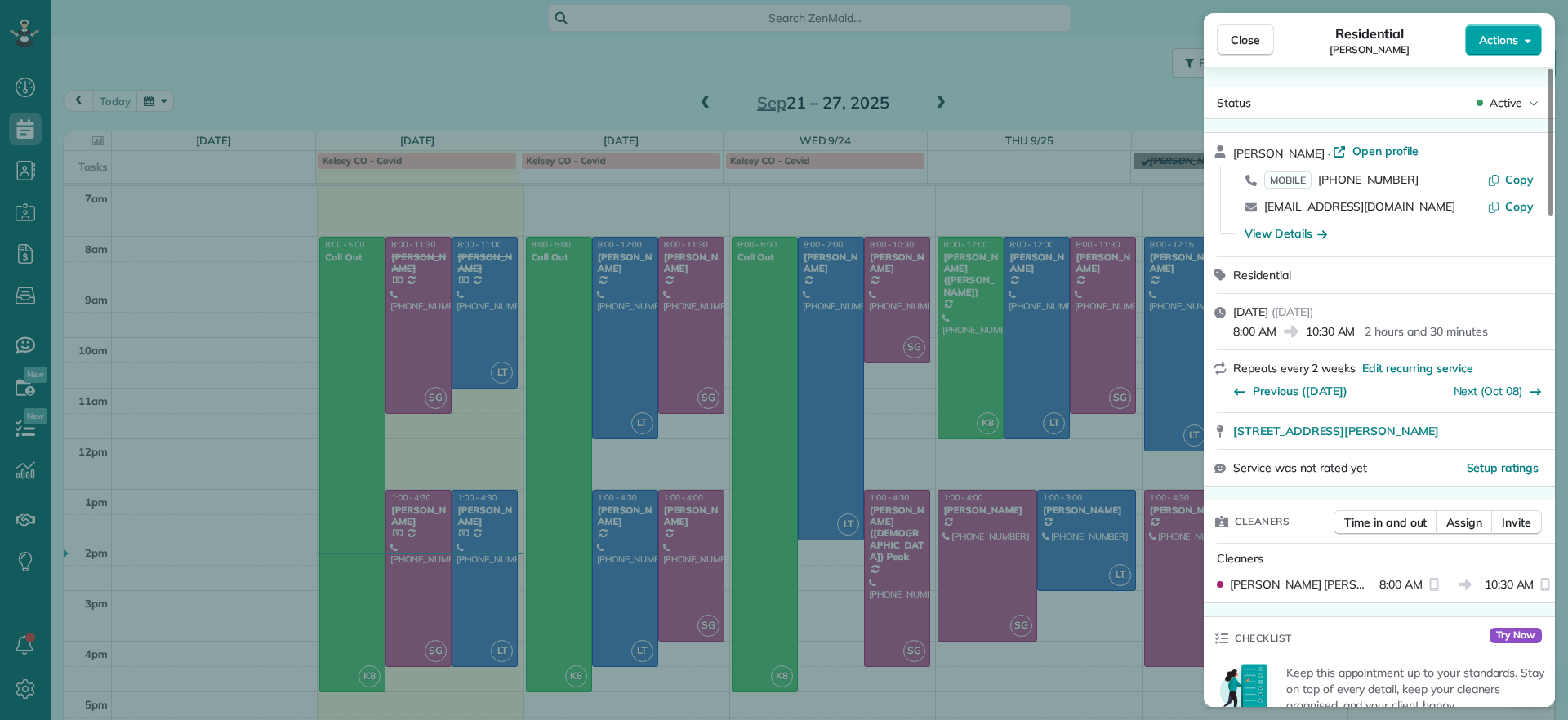
click at [1504, 44] on span "Actions" at bounding box center [1498, 40] width 39 height 17
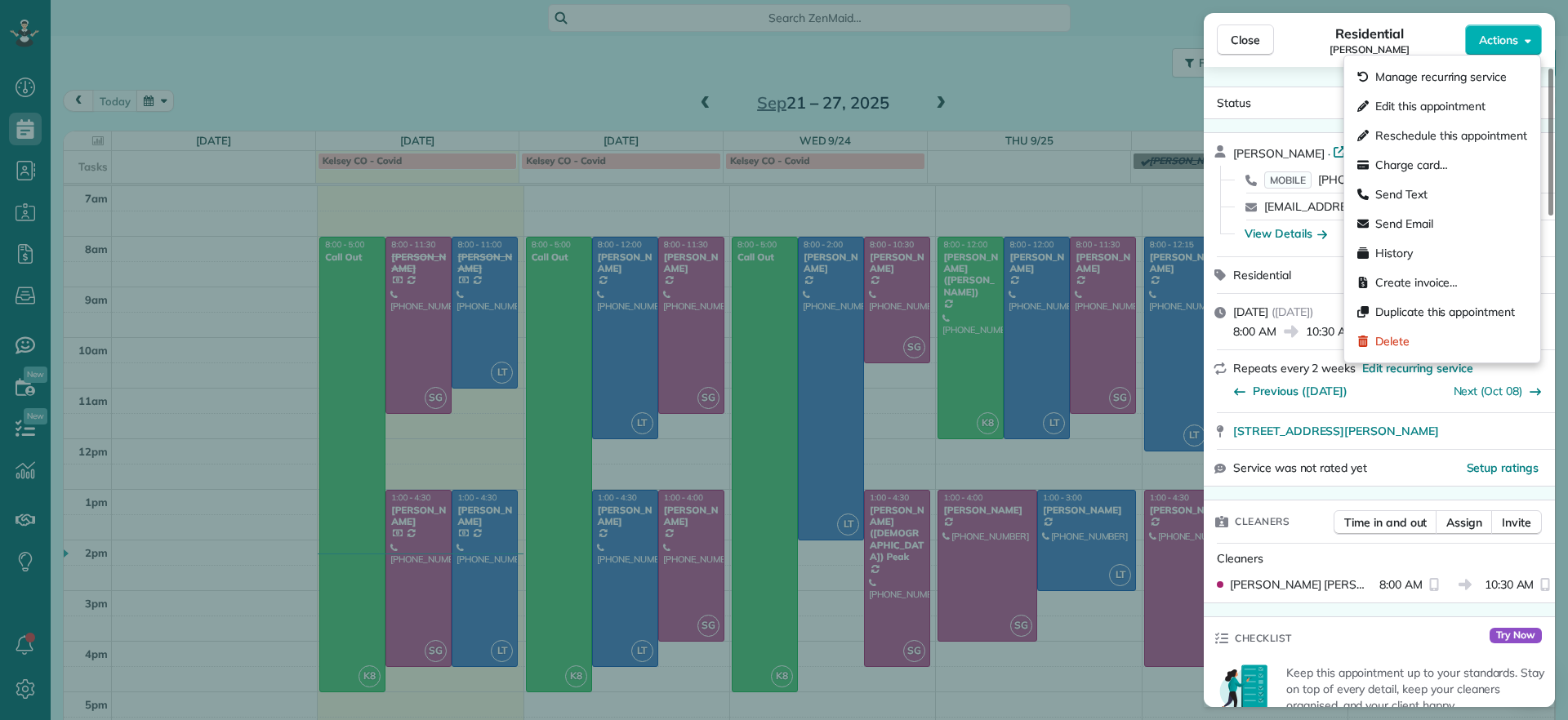
click at [1320, 577] on div "[PERSON_NAME]" at bounding box center [1298, 585] width 162 height 17
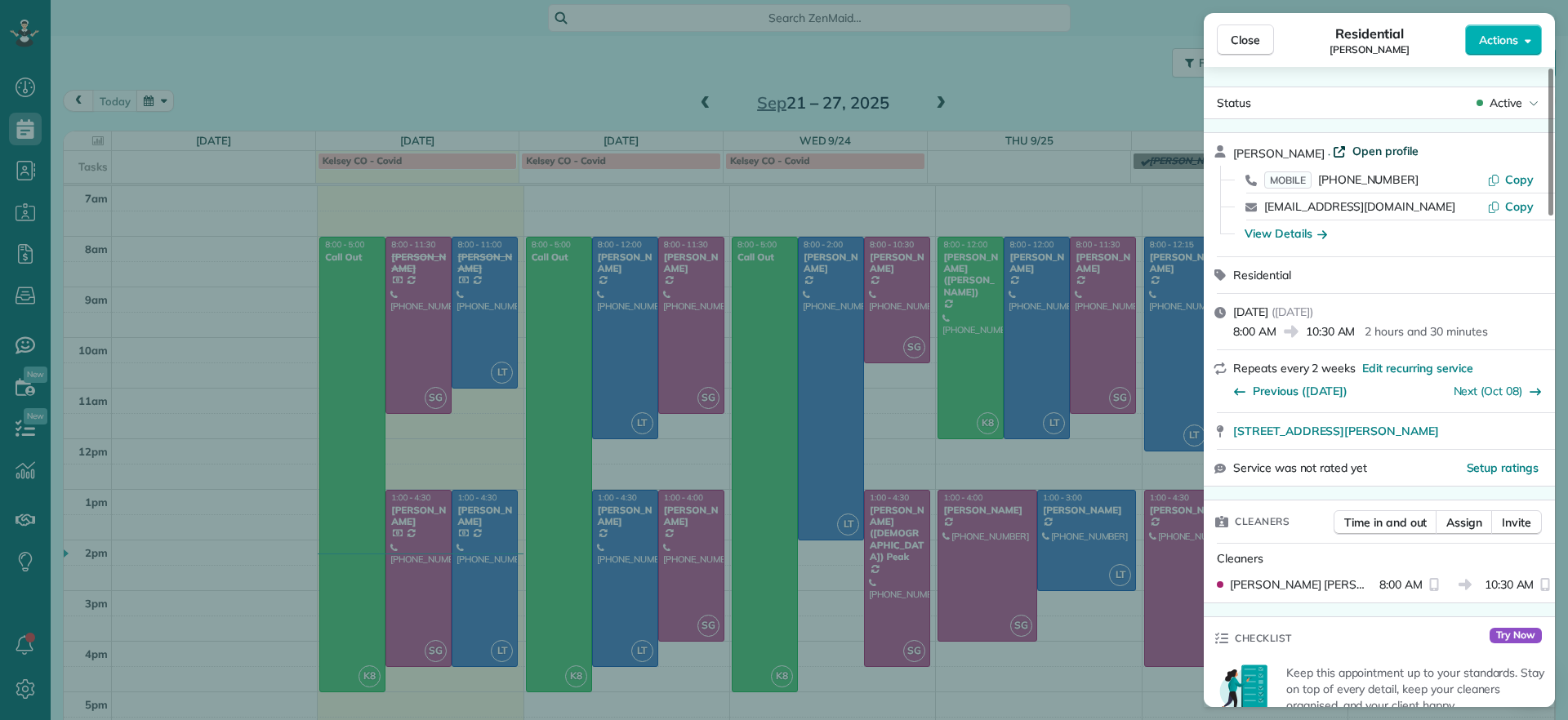
click at [1359, 152] on span "Open profile" at bounding box center [1386, 151] width 66 height 17
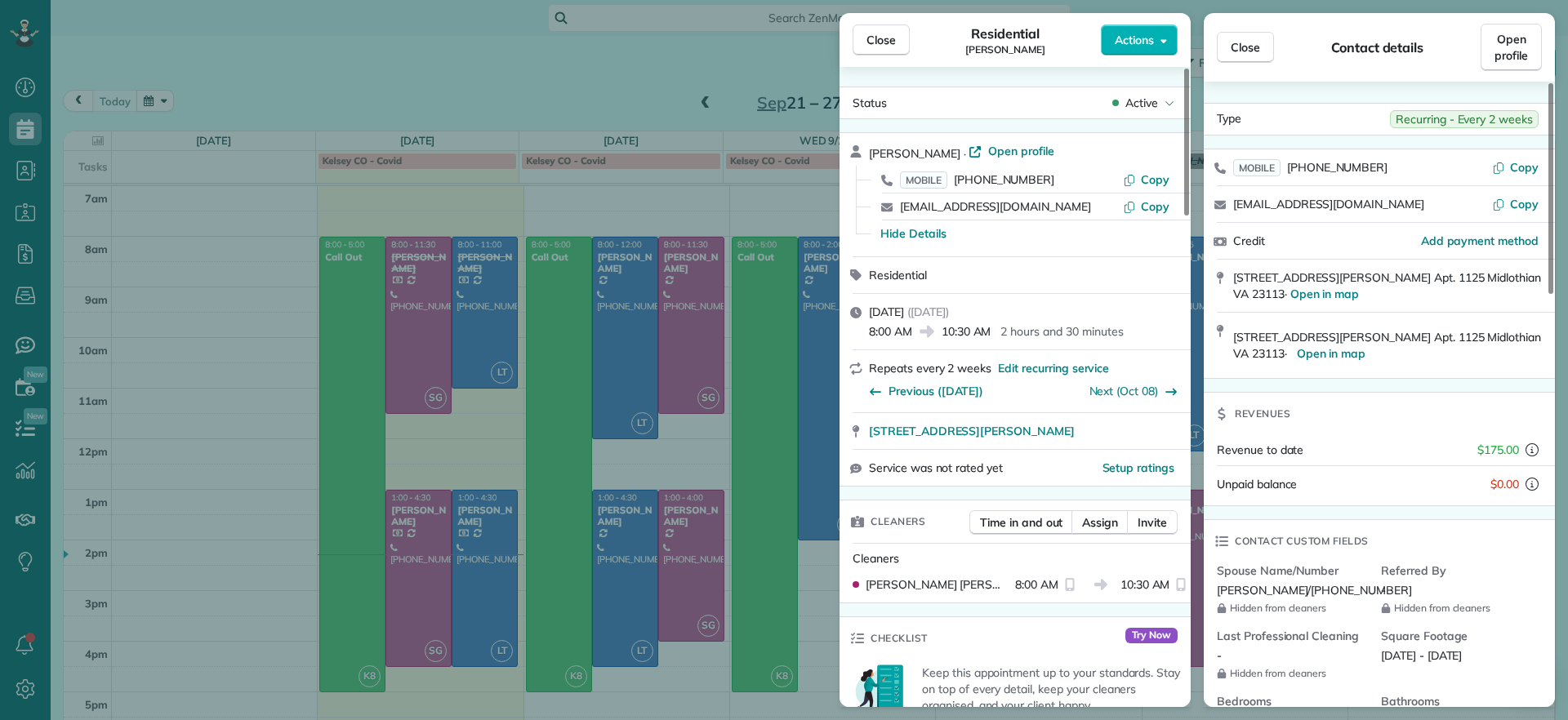
click at [689, 187] on div "Close Residential [PERSON_NAME] Actions Status Active [PERSON_NAME] · Open prof…" at bounding box center [784, 360] width 1568 height 720
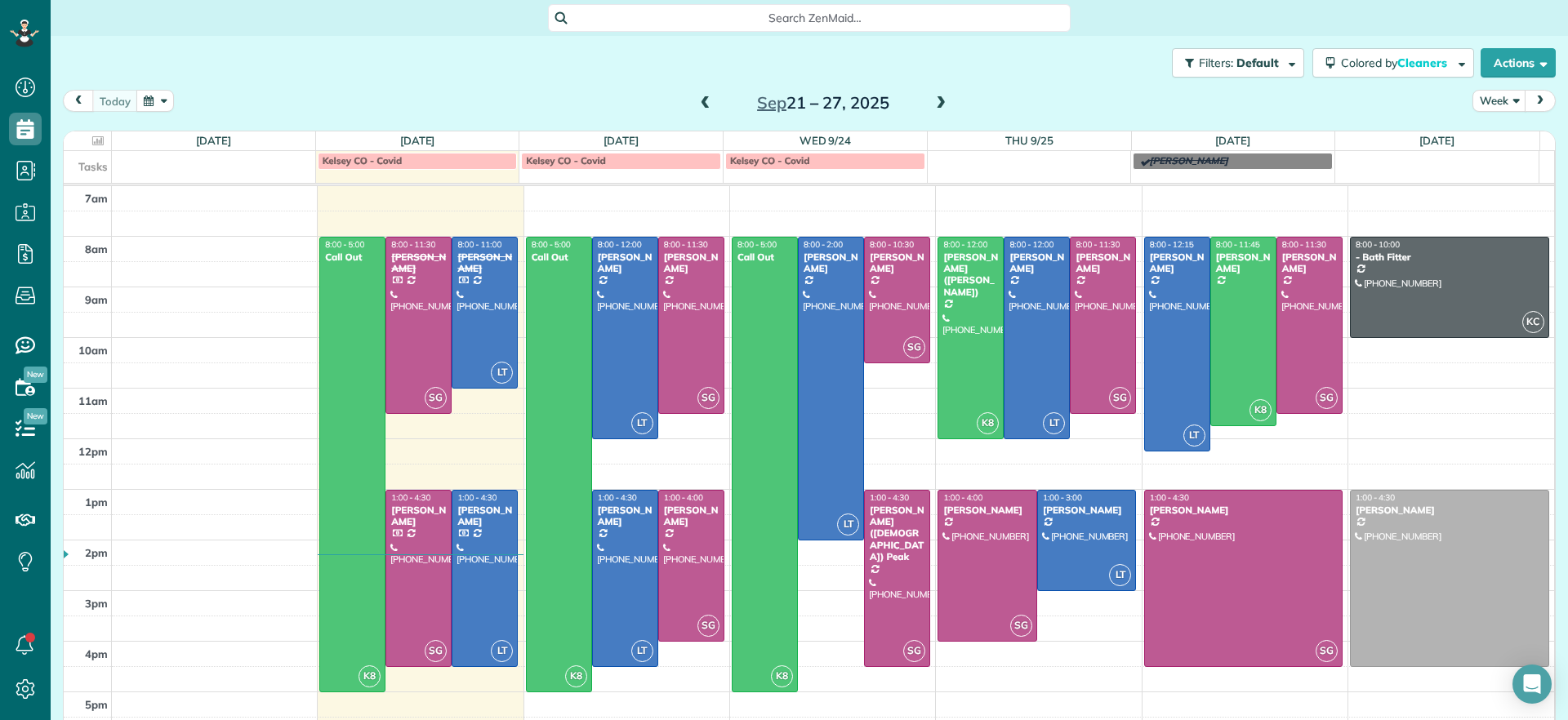
click at [770, 177] on div "Tasks [PERSON_NAME] CO - [PERSON_NAME] CO - Covid [PERSON_NAME] CO - [PERSON_NA…" at bounding box center [801, 166] width 1476 height 32
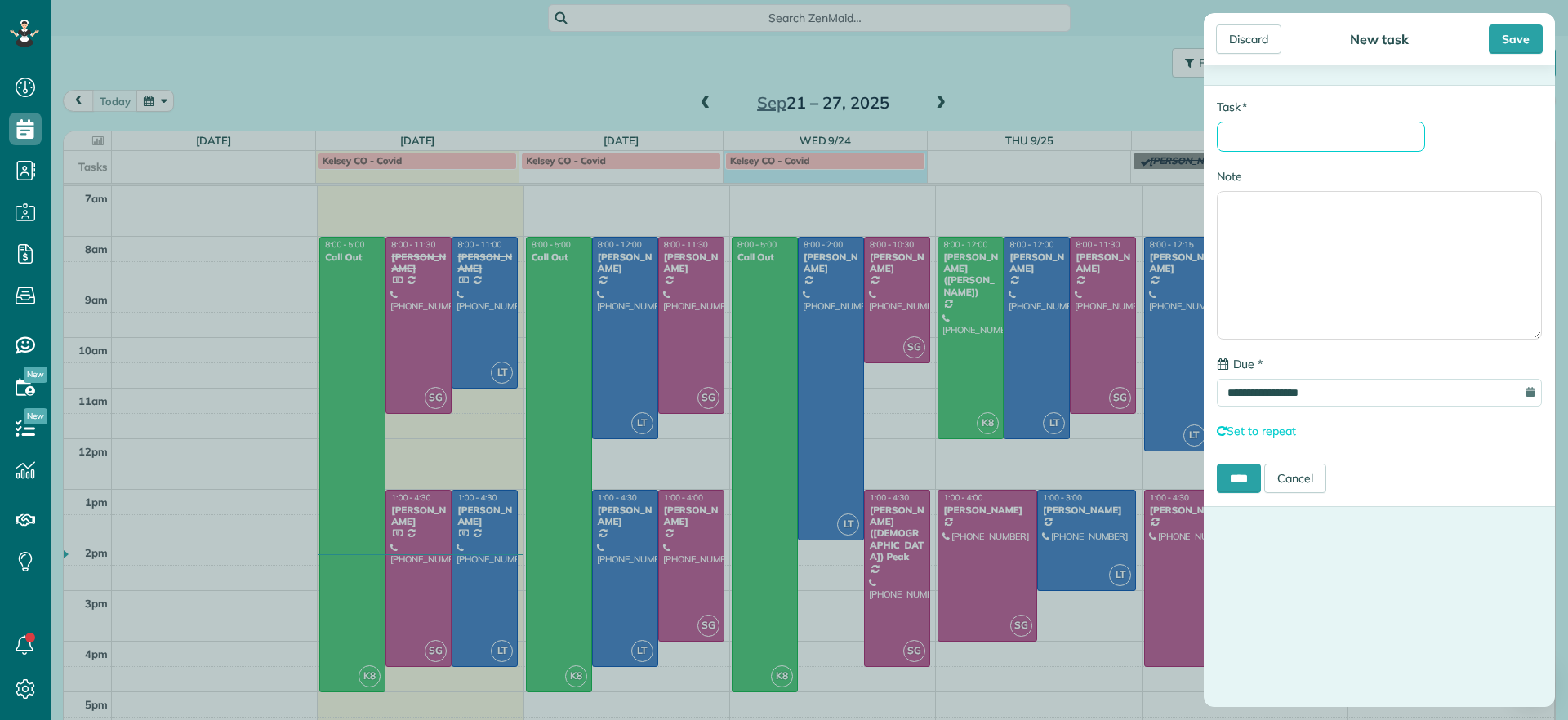
click at [1296, 124] on input "* Task" at bounding box center [1320, 137] width 208 height 31
type input "**********"
click at [1234, 478] on input "****" at bounding box center [1239, 479] width 44 height 30
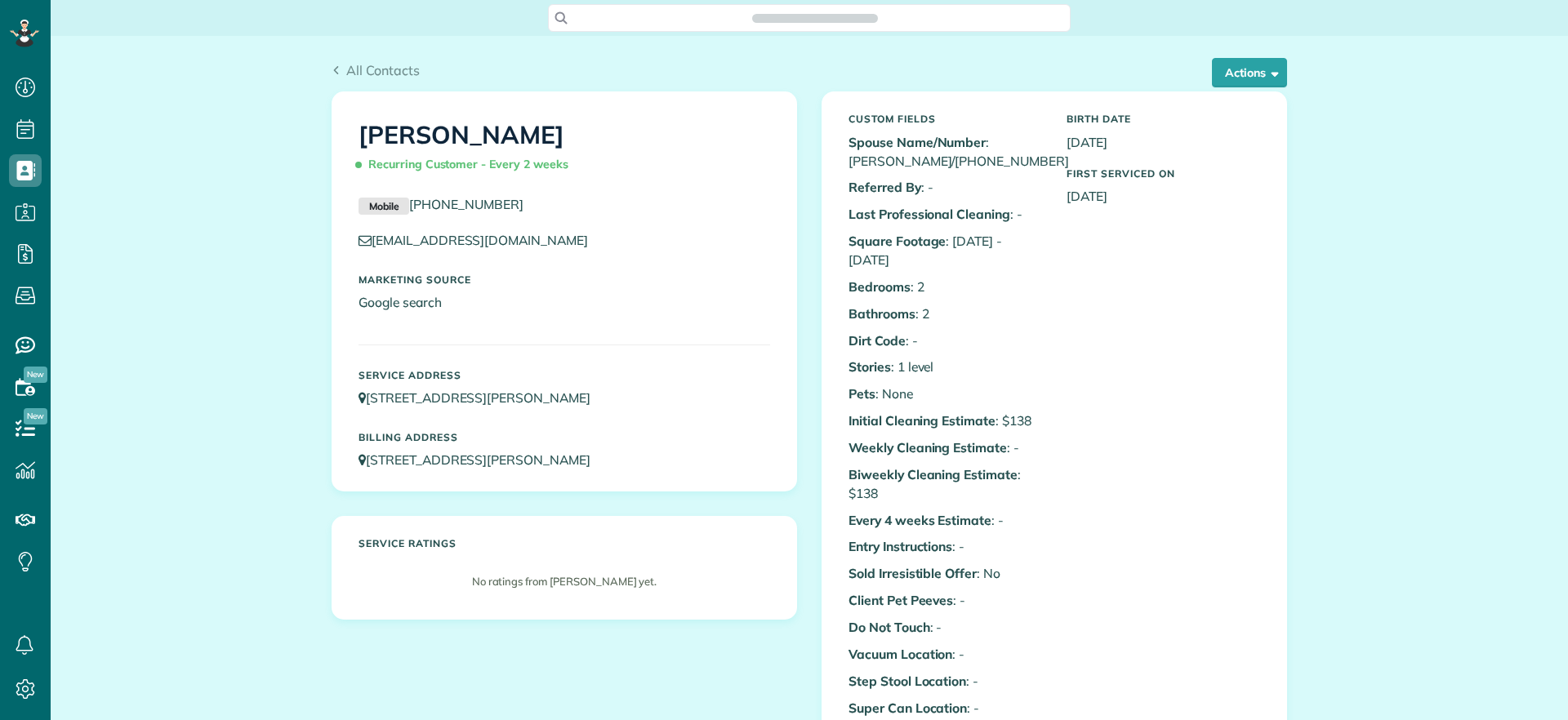
scroll to position [7, 7]
click at [1222, 80] on button "Actions" at bounding box center [1250, 73] width 75 height 30
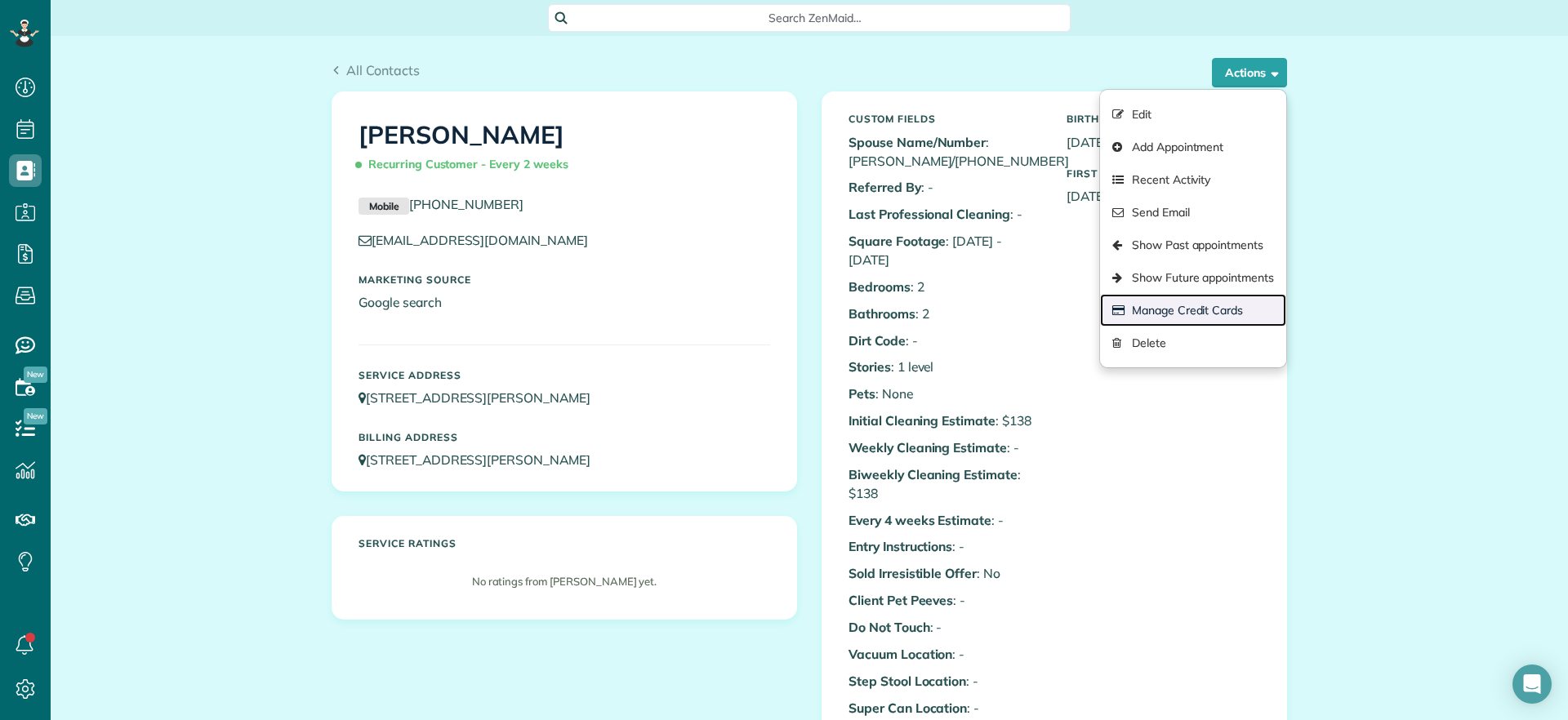
click at [1183, 315] on link "Manage Credit Cards" at bounding box center [1193, 309] width 187 height 32
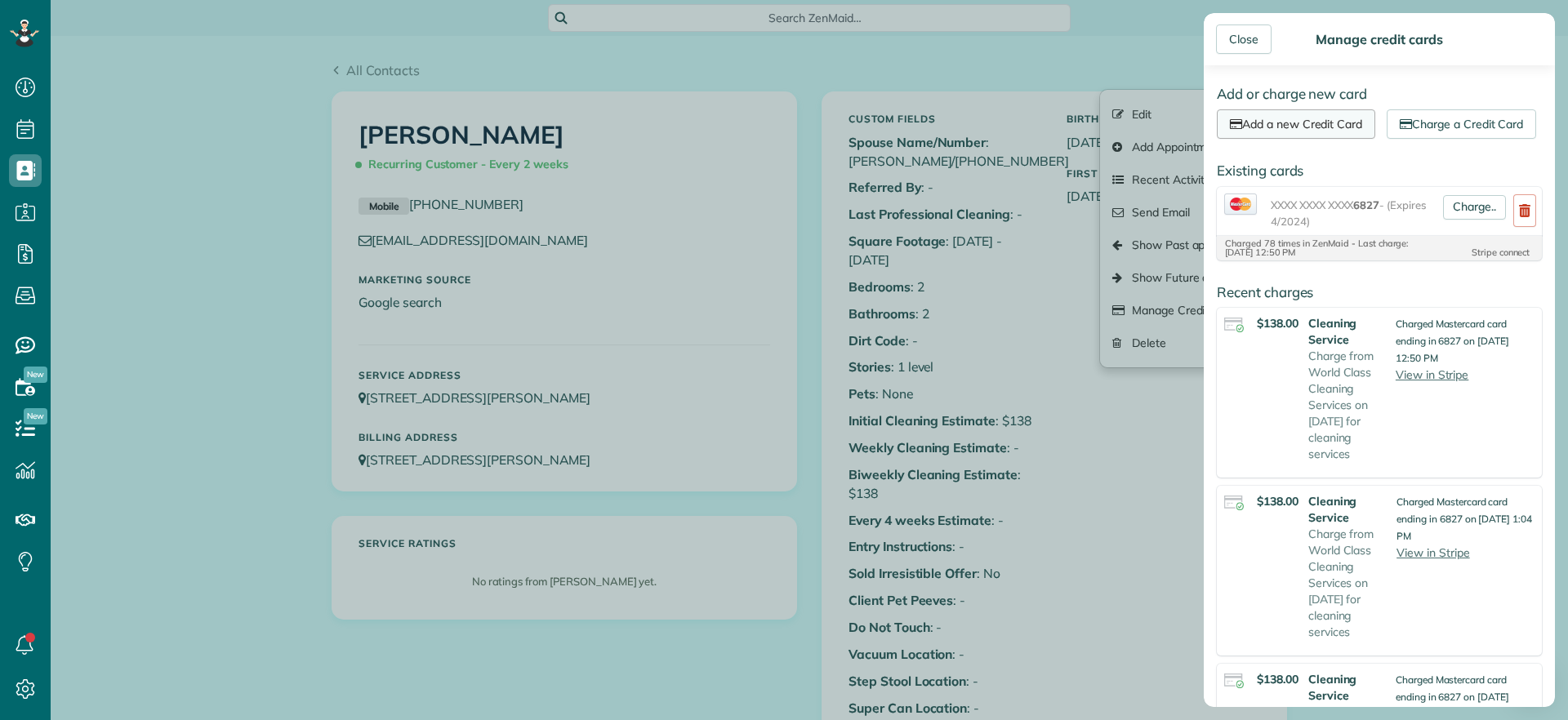
click at [1313, 128] on link "Add a new Credit Card" at bounding box center [1296, 125] width 159 height 30
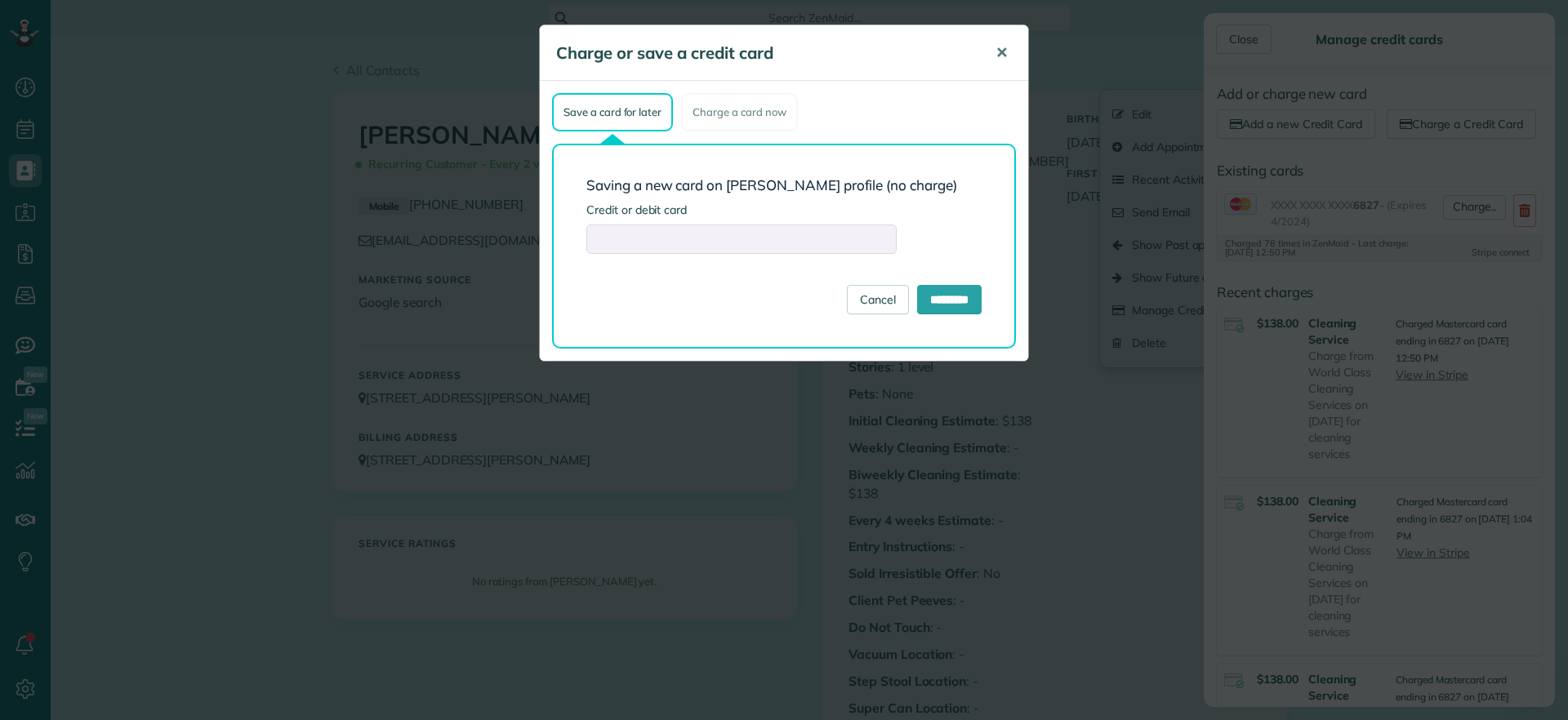
click at [998, 57] on span "✕" at bounding box center [1001, 53] width 12 height 19
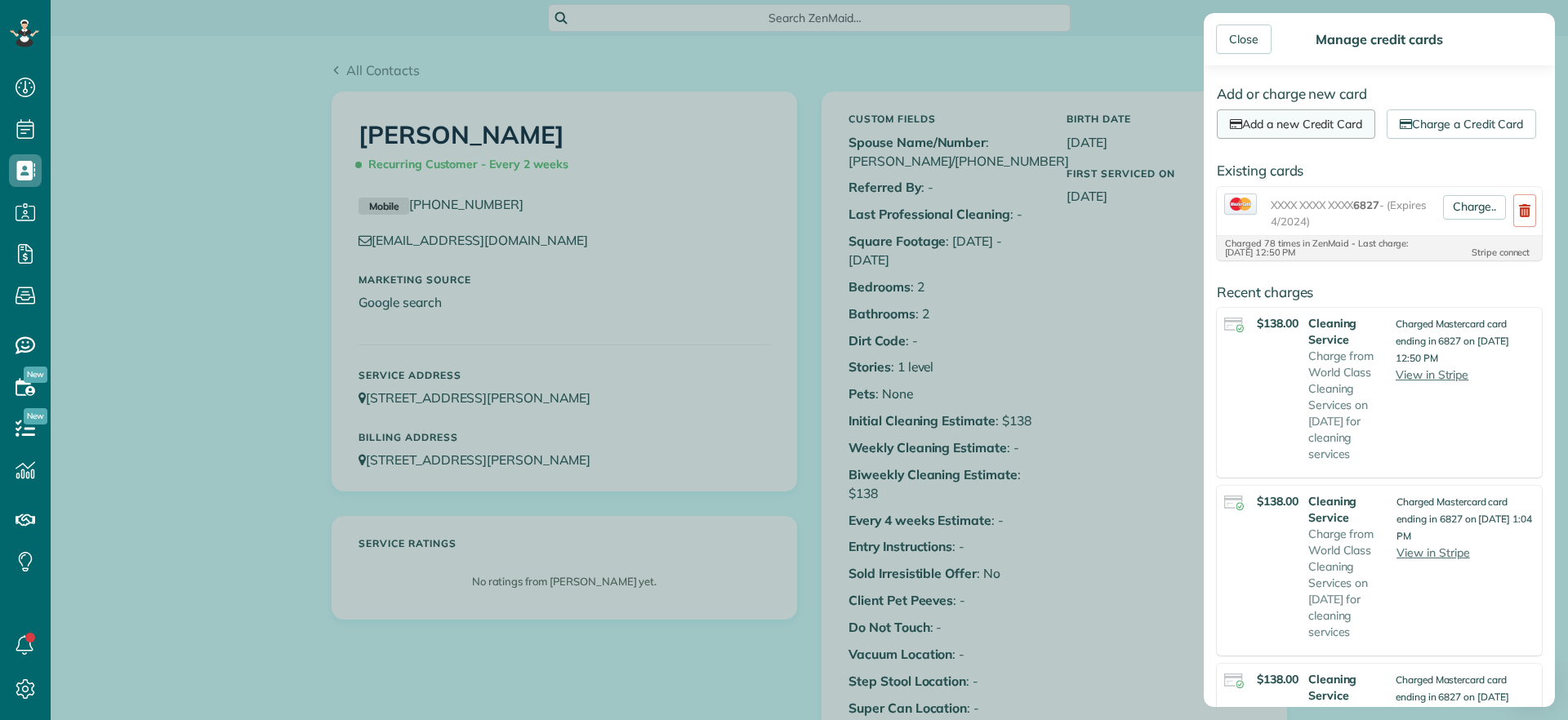
click at [1326, 113] on link "Add a new Credit Card" at bounding box center [1296, 125] width 159 height 30
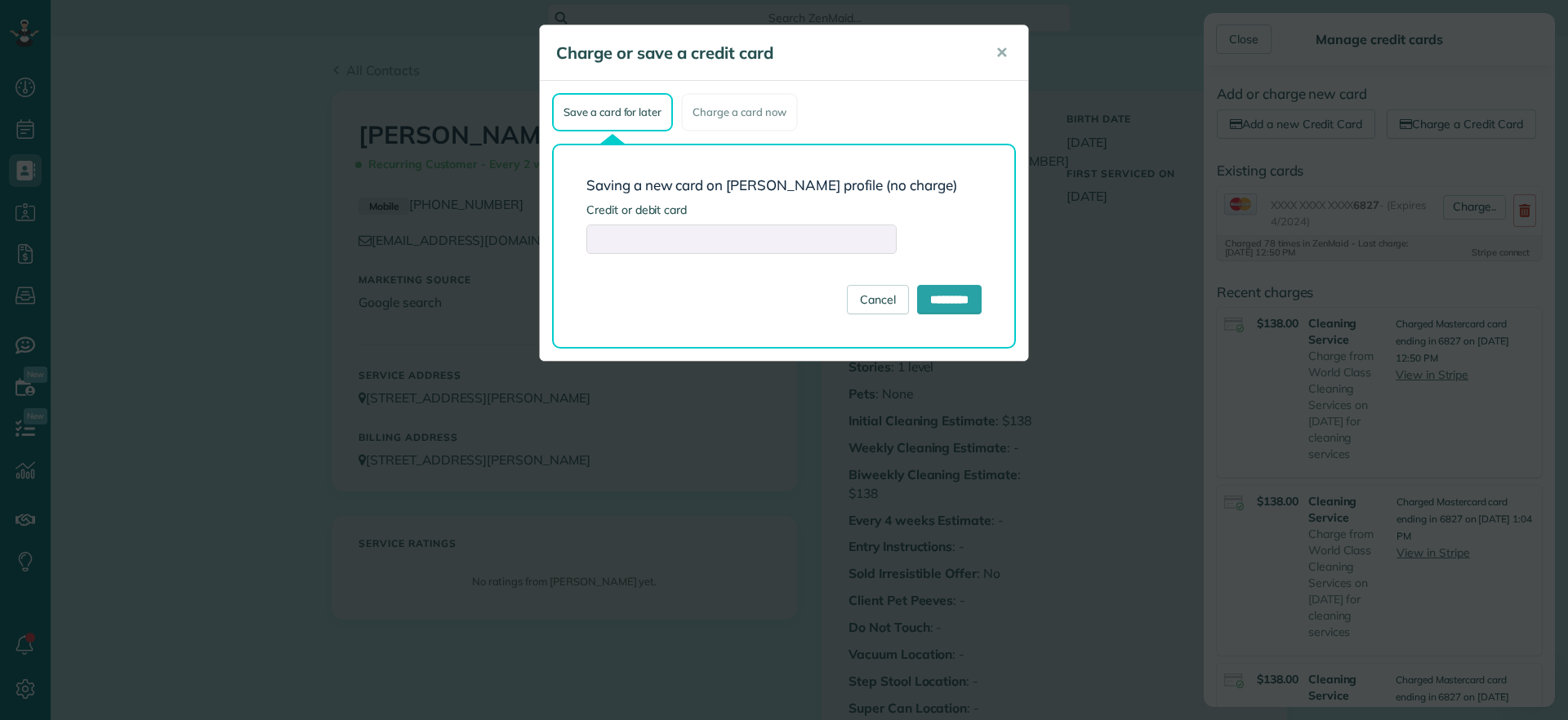
click at [637, 283] on form "Saving a new card on Tiffany Stark's profile (no charge) Credit or debit card C…" at bounding box center [784, 246] width 396 height 136
click at [927, 302] on input "*********" at bounding box center [949, 300] width 64 height 30
type input "**********"
